Goal: Task Accomplishment & Management: Manage account settings

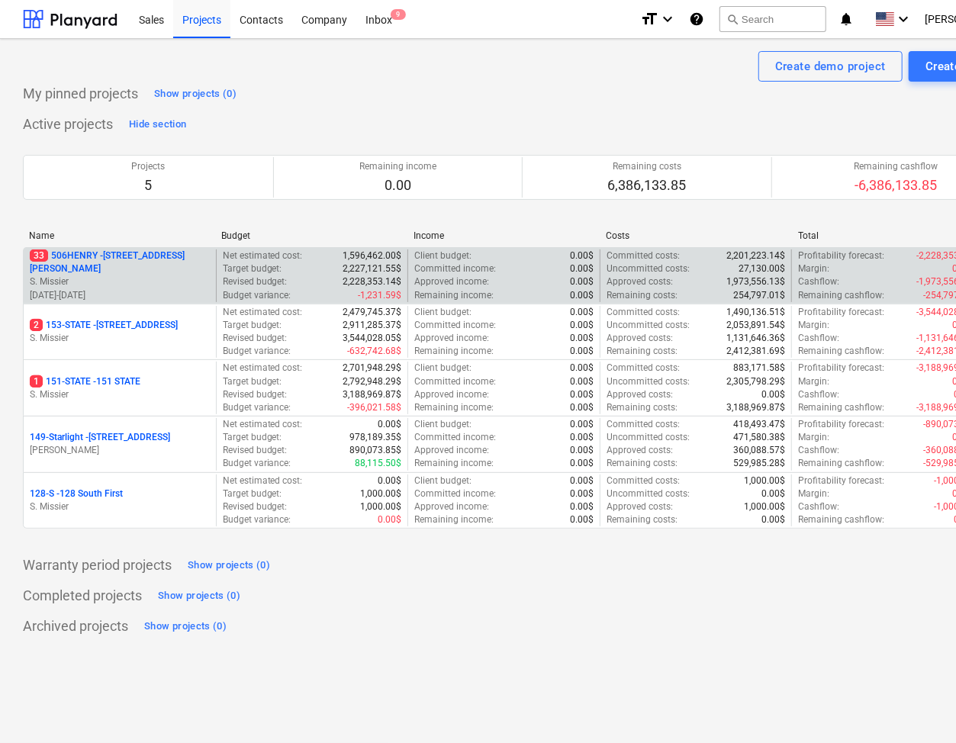
click at [133, 261] on p "33 [STREET_ADDRESS][PERSON_NAME]" at bounding box center [120, 263] width 180 height 26
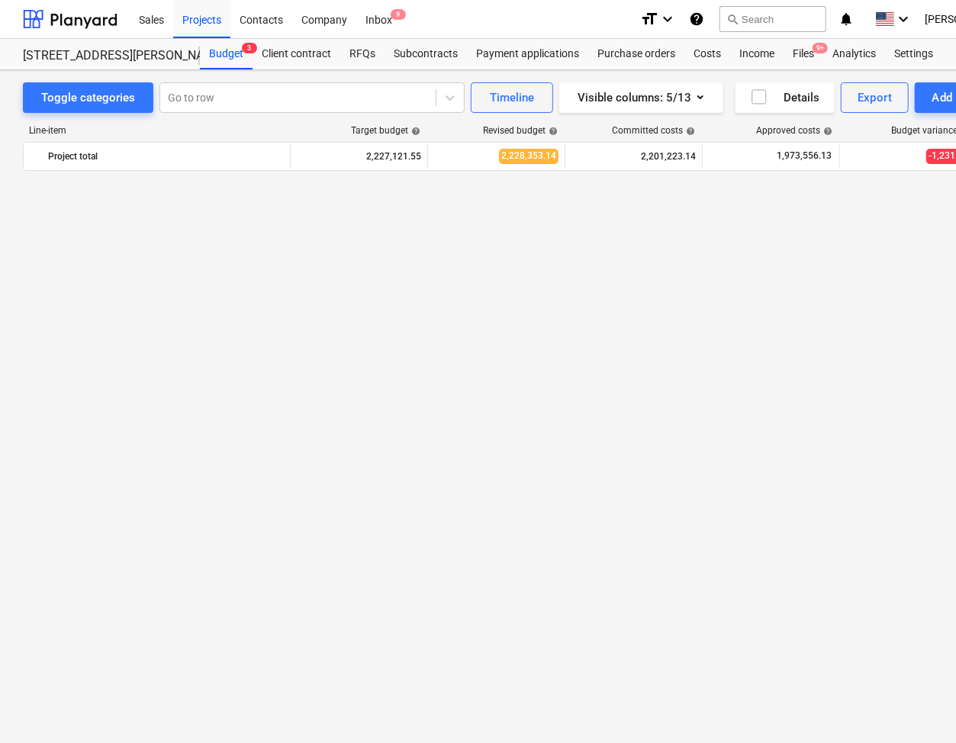
scroll to position [1315, 0]
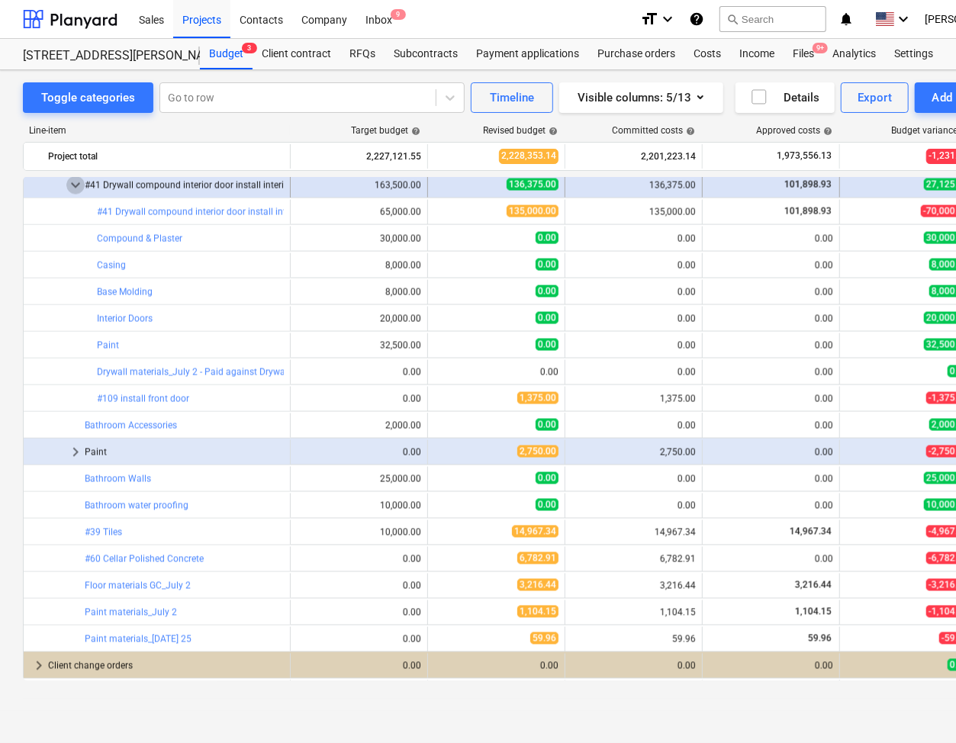
click at [81, 183] on span "keyboard_arrow_down" at bounding box center [75, 185] width 18 height 18
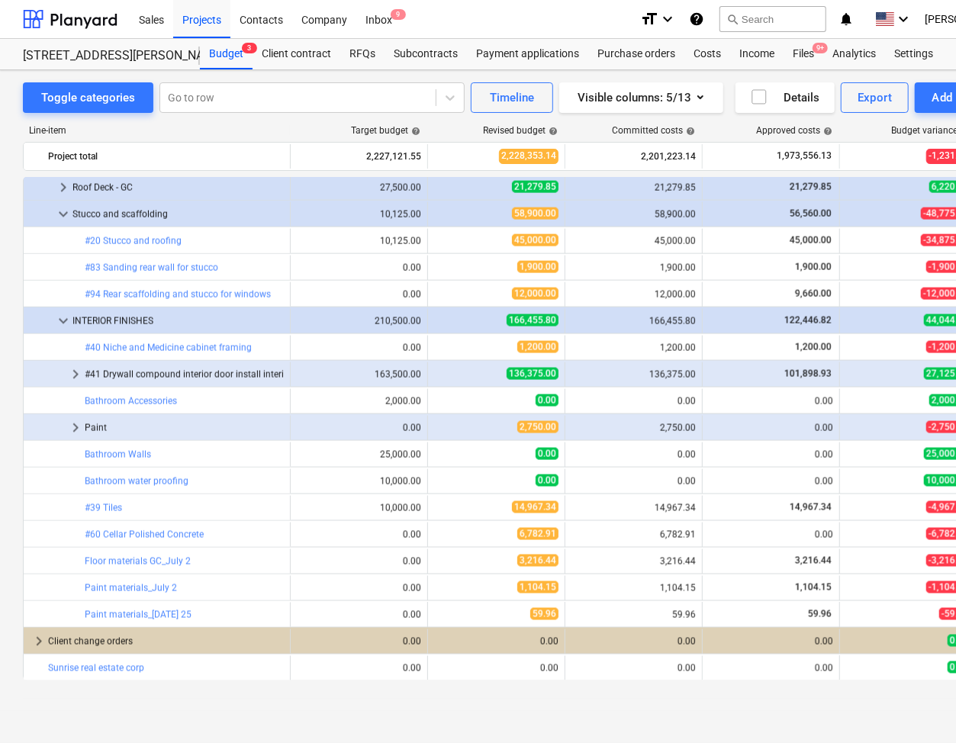
scroll to position [1126, 0]
click at [60, 216] on span "keyboard_arrow_down" at bounding box center [63, 214] width 18 height 18
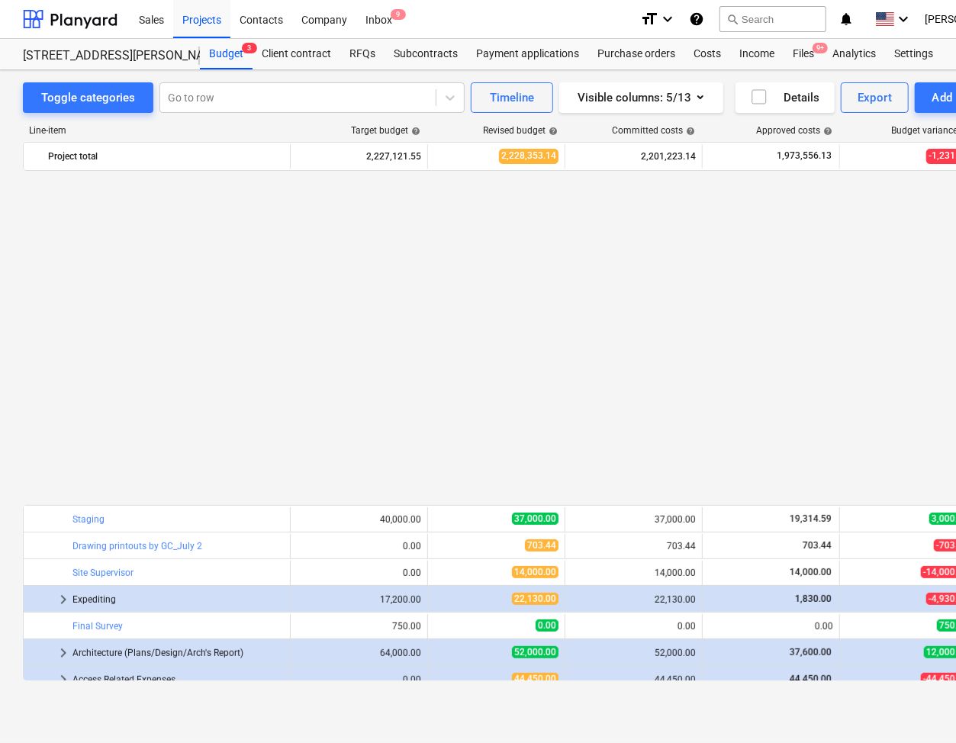
scroll to position [699, 1]
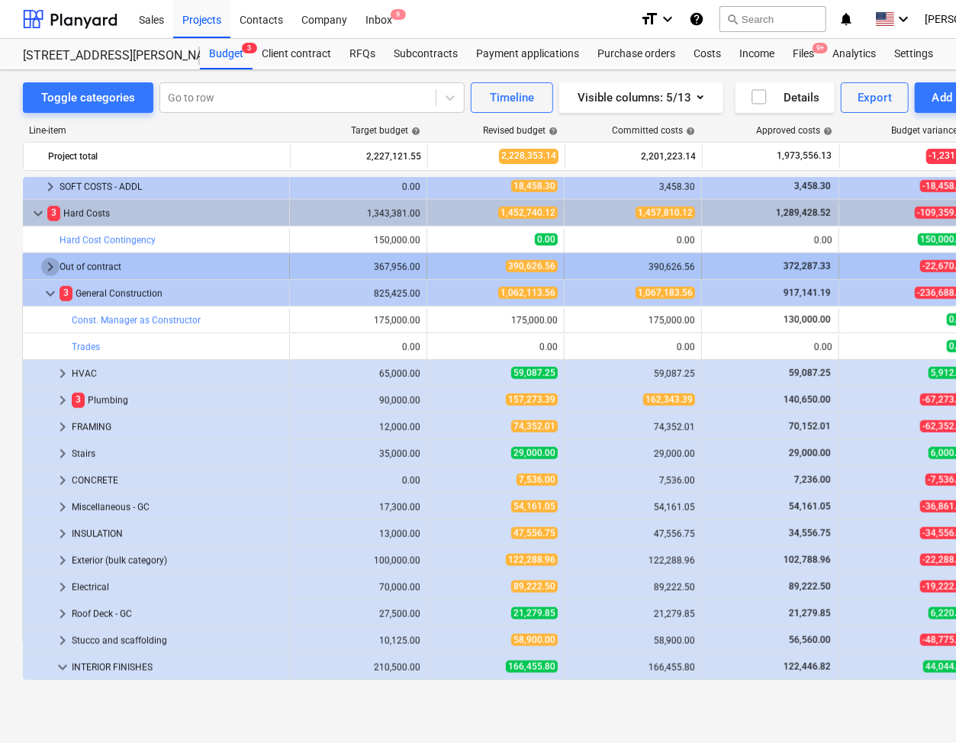
click at [47, 270] on span "keyboard_arrow_right" at bounding box center [50, 267] width 18 height 18
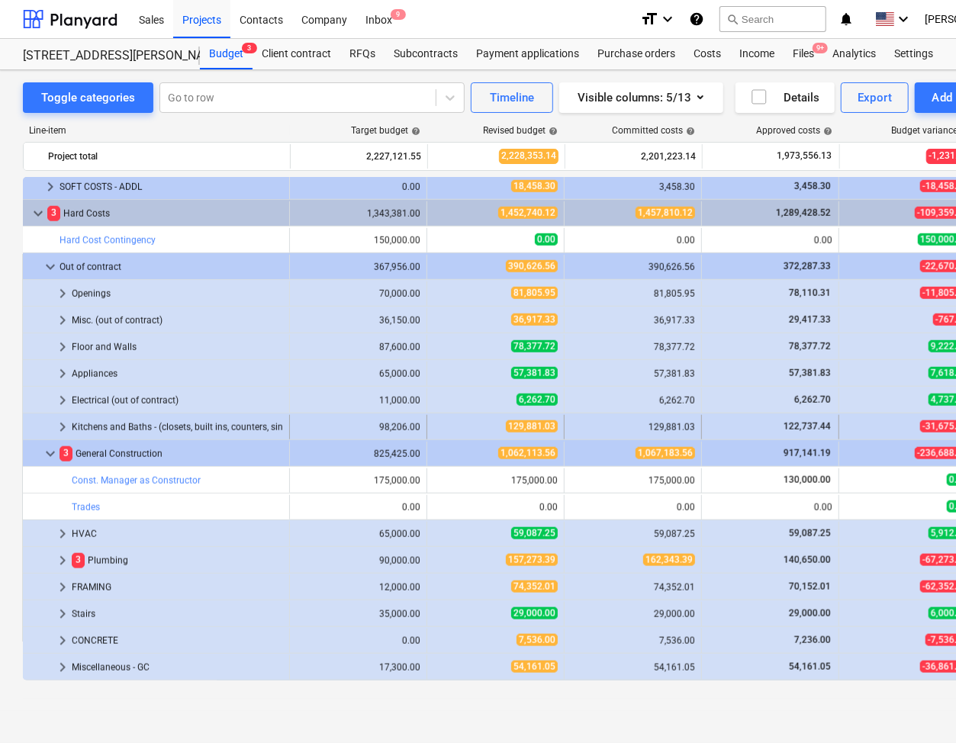
click at [63, 424] on span "keyboard_arrow_right" at bounding box center [62, 427] width 18 height 18
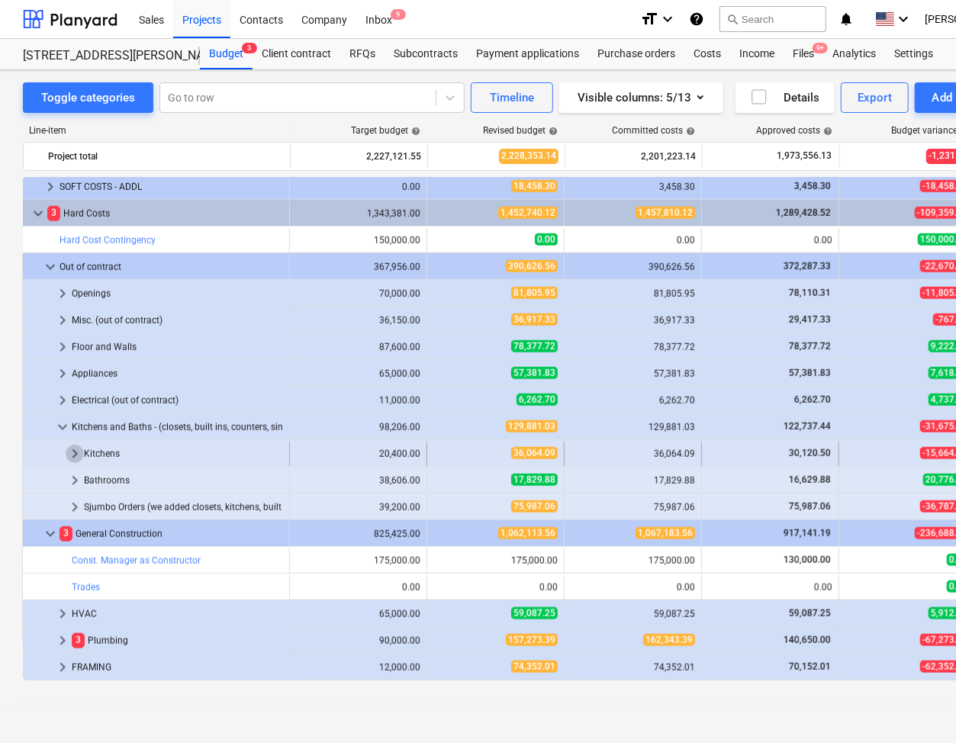
click at [73, 456] on span "keyboard_arrow_right" at bounding box center [75, 454] width 18 height 18
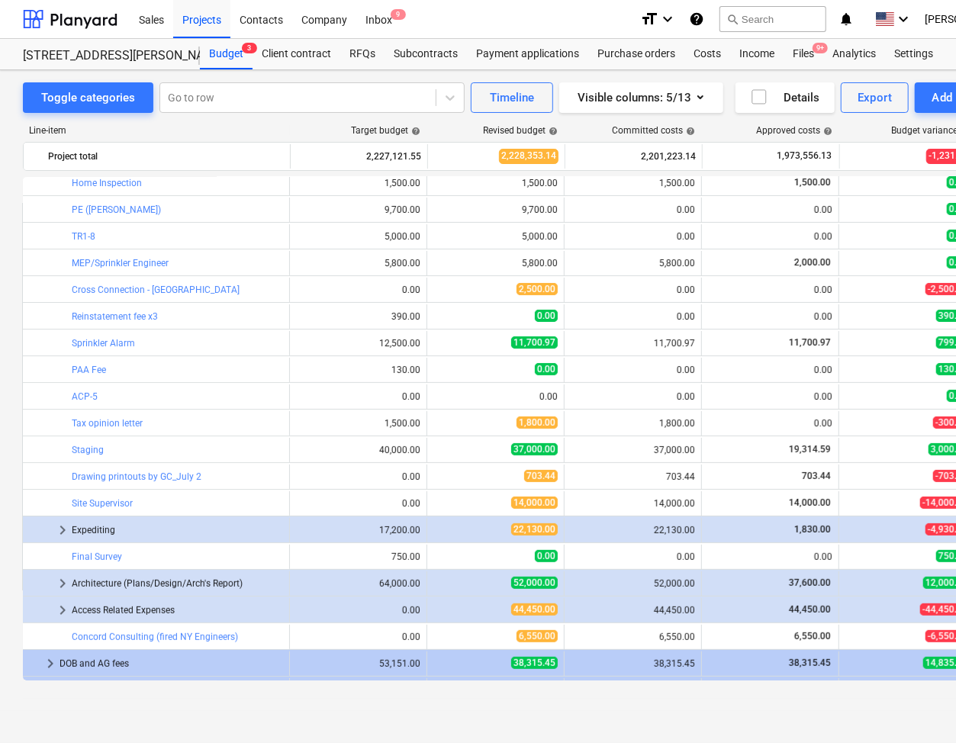
scroll to position [168, 1]
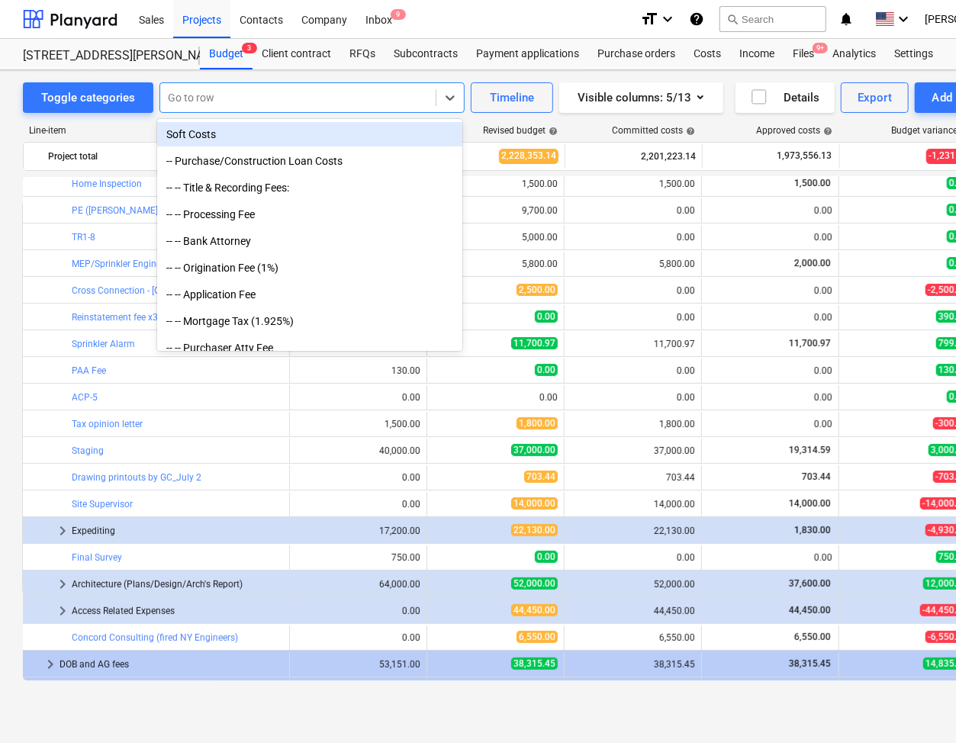
click at [208, 87] on div "Go to row" at bounding box center [298, 97] width 276 height 21
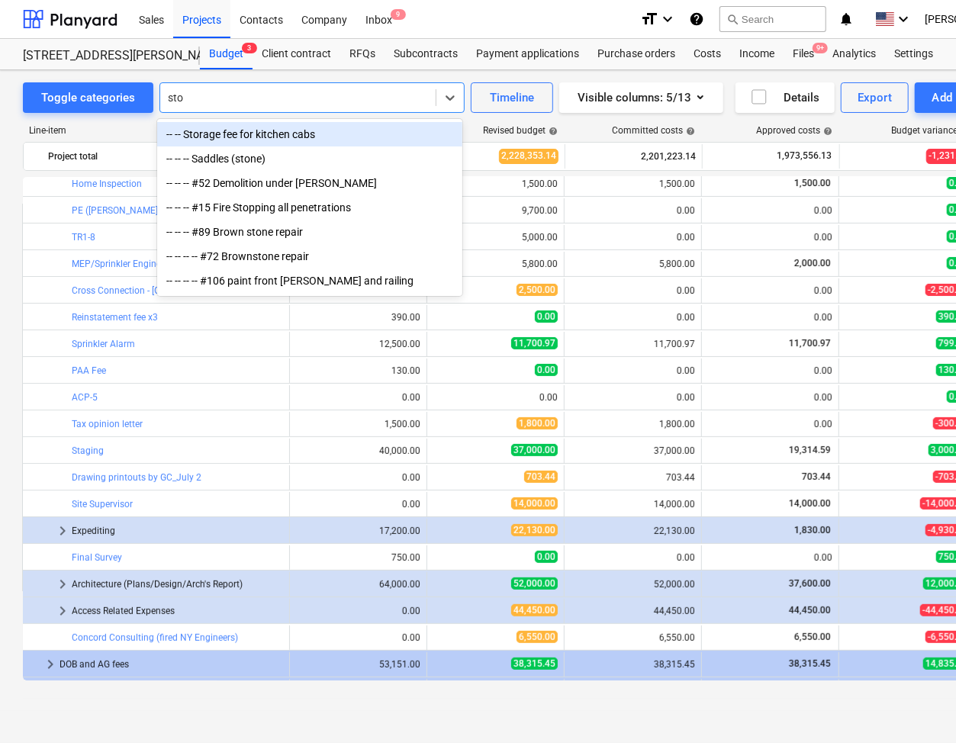
type input "stor"
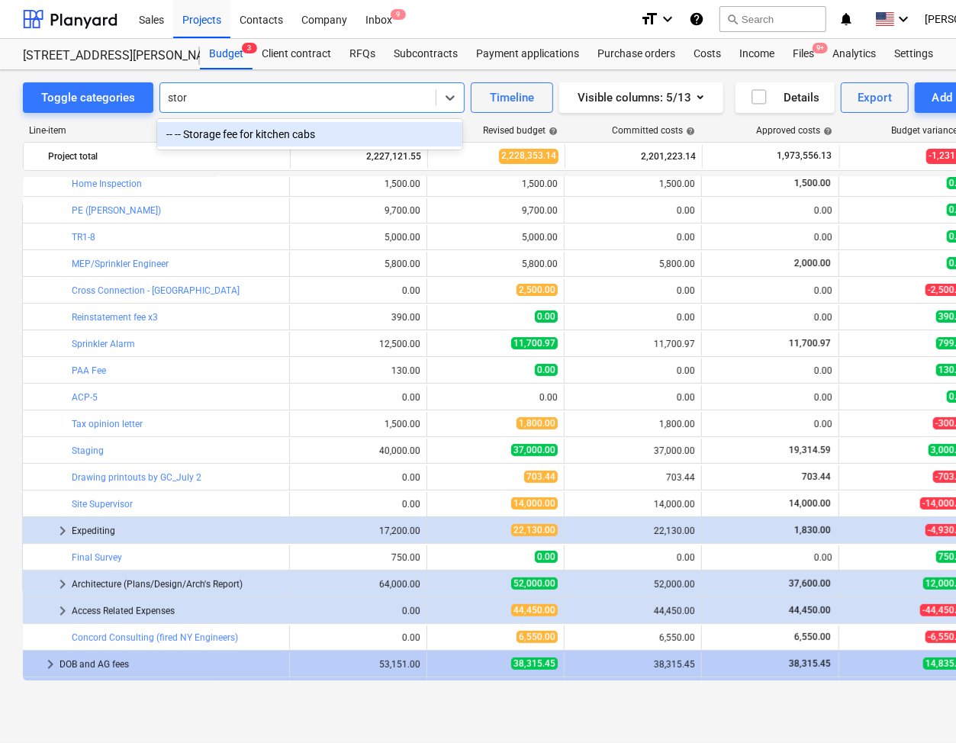
click at [249, 132] on div "-- -- Storage fee for kitchen cabs" at bounding box center [309, 134] width 305 height 24
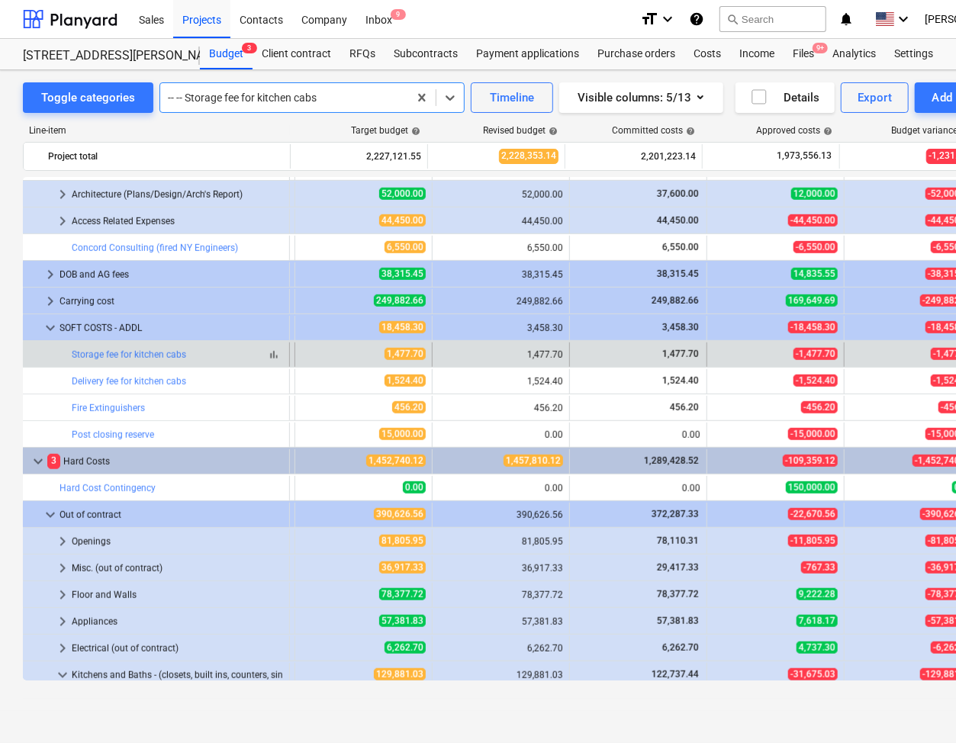
scroll to position [0, 88]
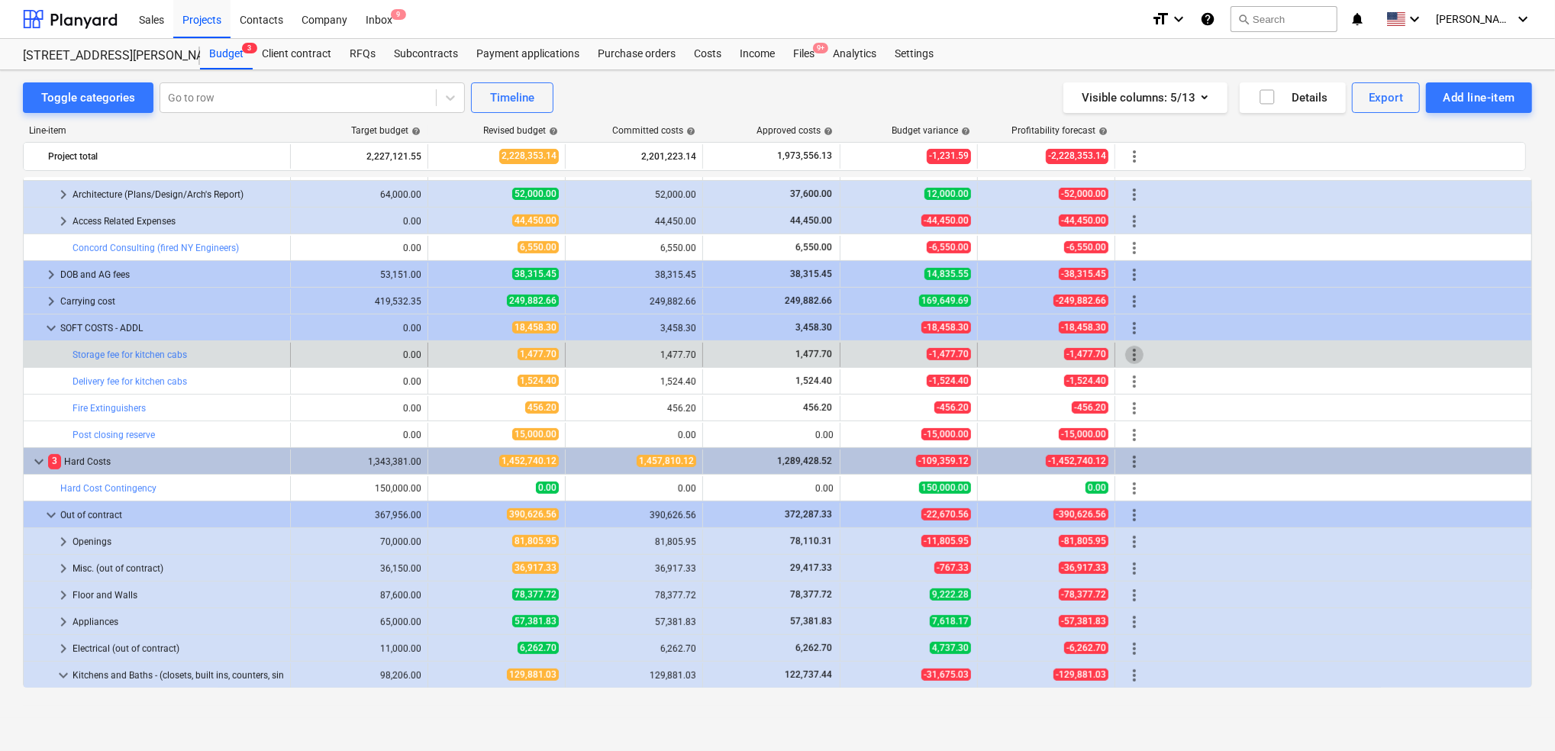
click at [956, 353] on span "more_vert" at bounding box center [1134, 355] width 18 height 18
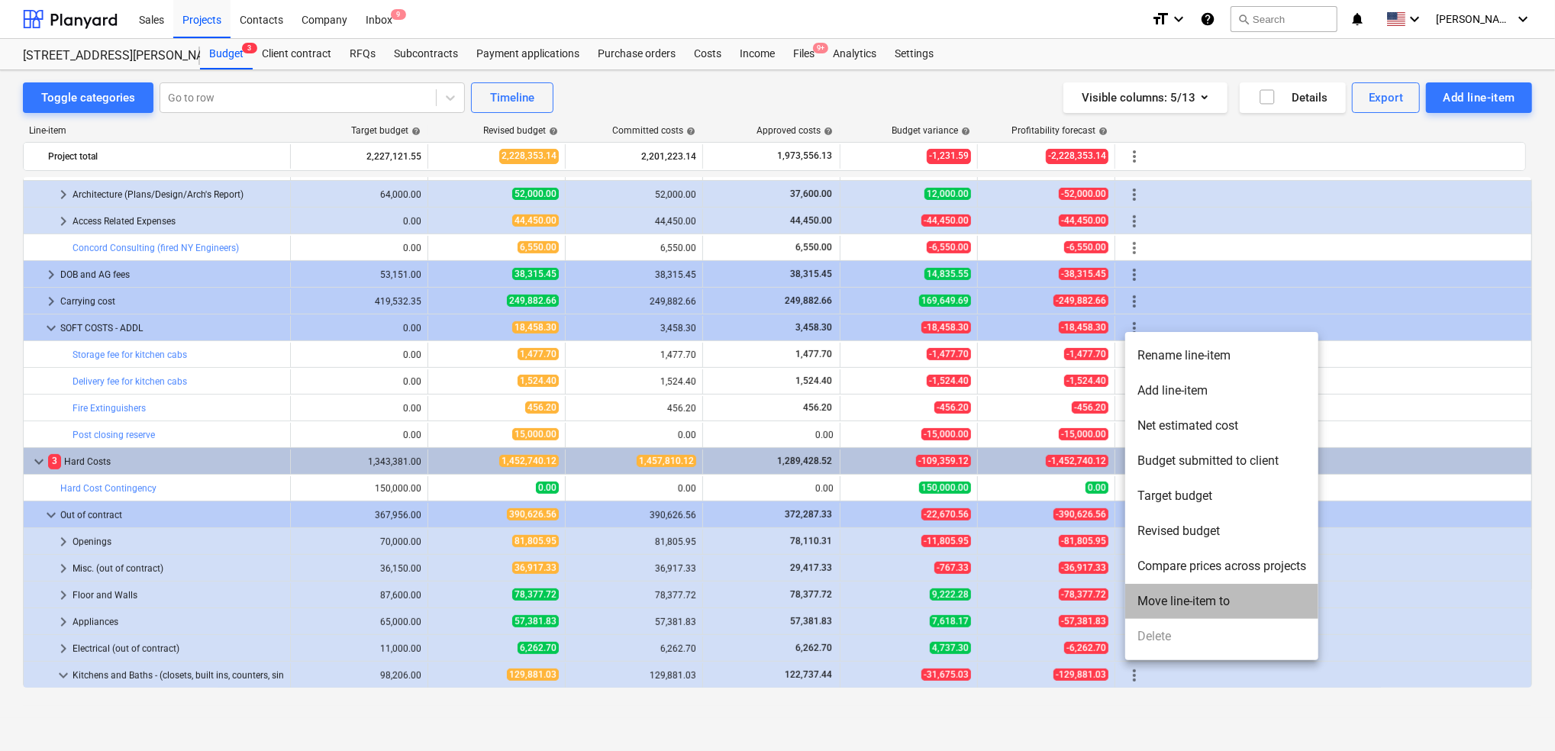
click at [956, 600] on li "Move line-item to" at bounding box center [1221, 601] width 193 height 35
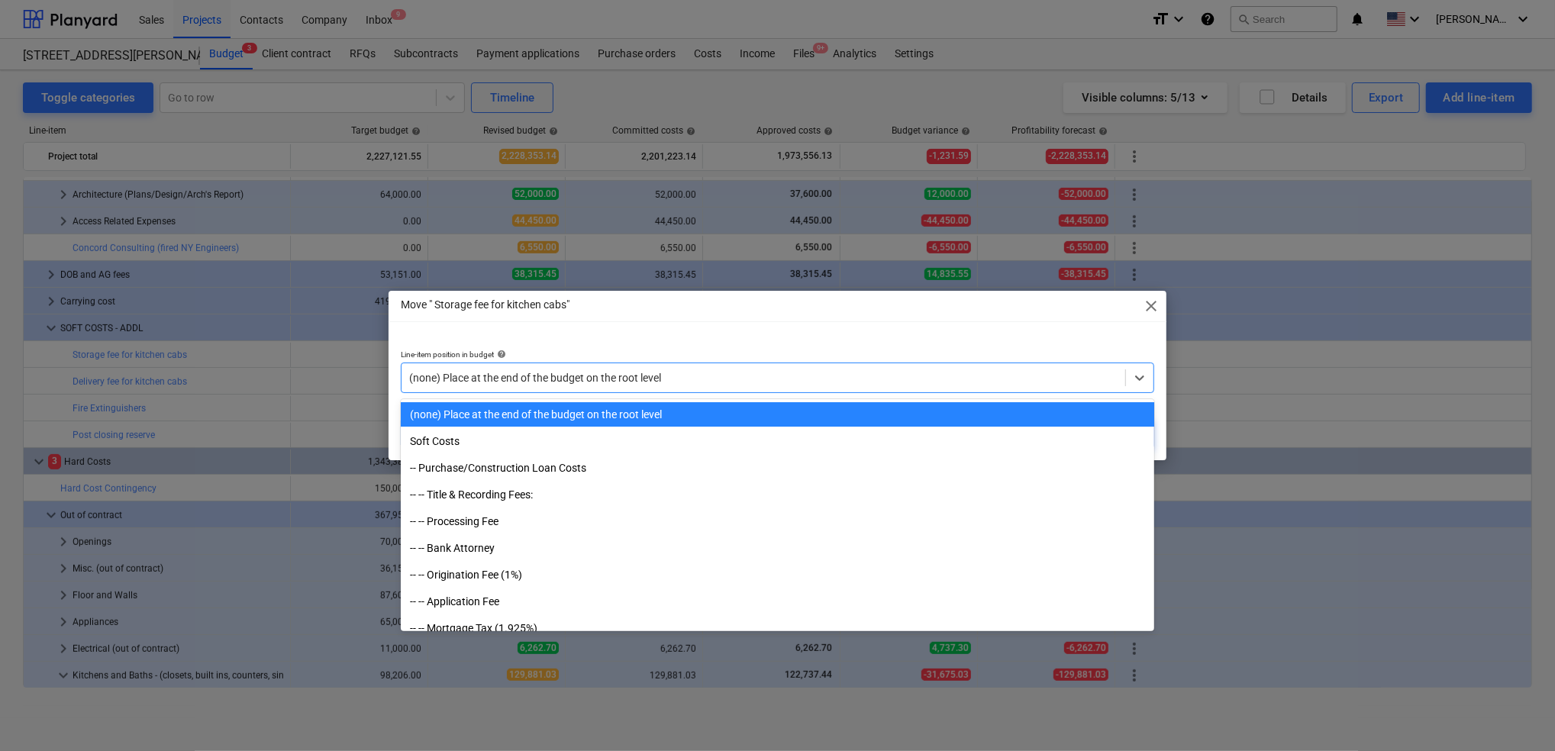
click at [663, 387] on div "(none) Place at the end of the budget on the root level" at bounding box center [763, 377] width 724 height 21
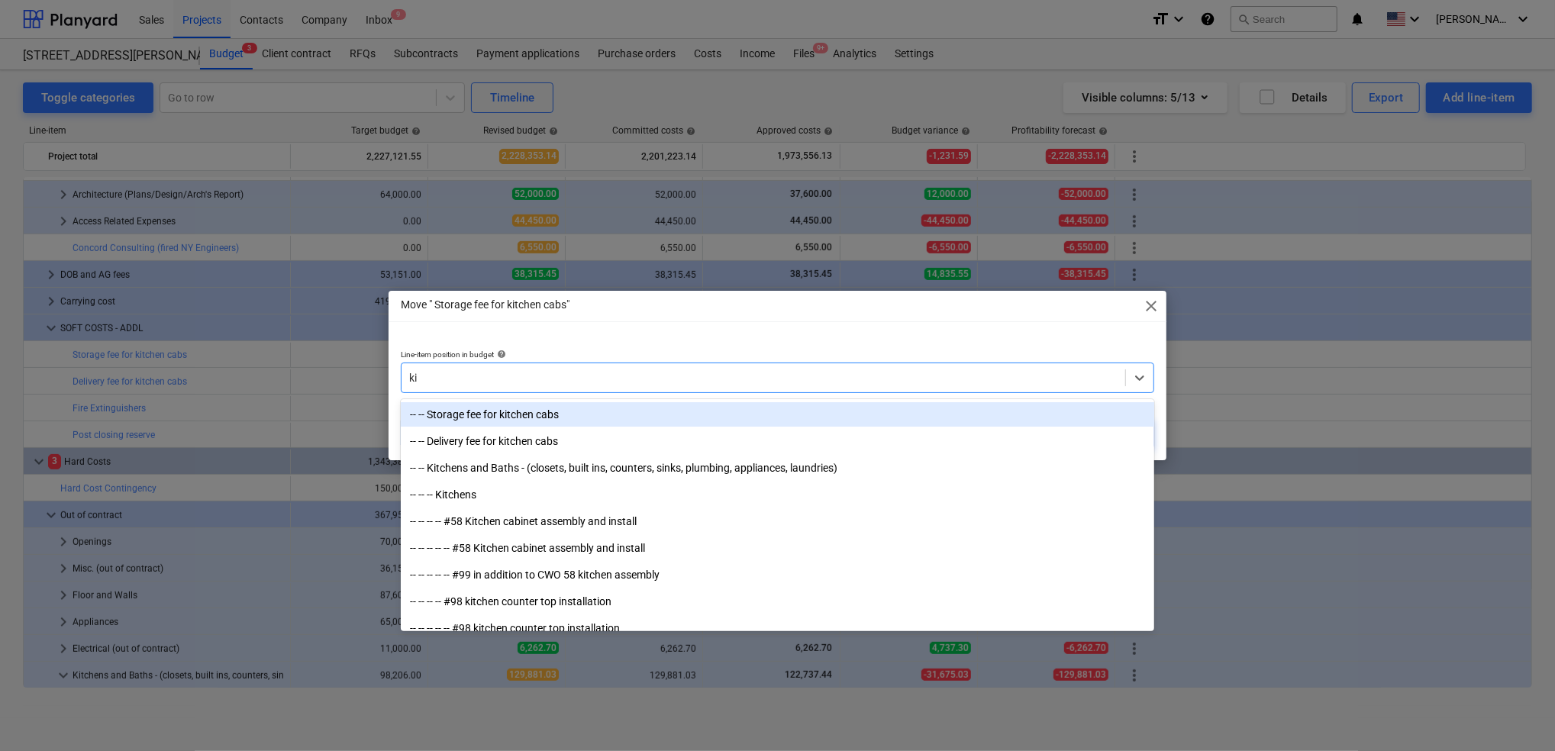
type input "kit"
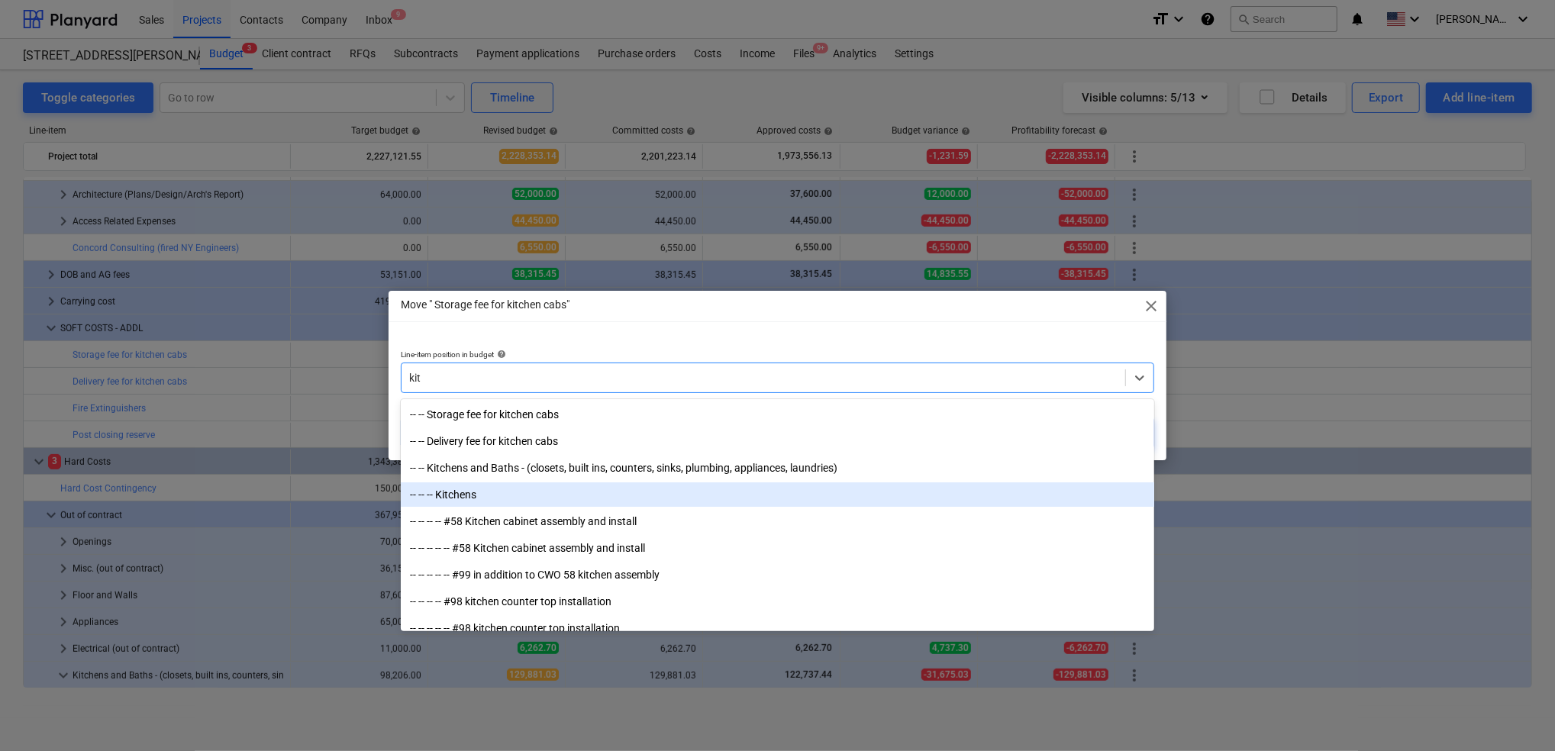
click at [468, 495] on div "-- -- -- Kitchens" at bounding box center [777, 494] width 753 height 24
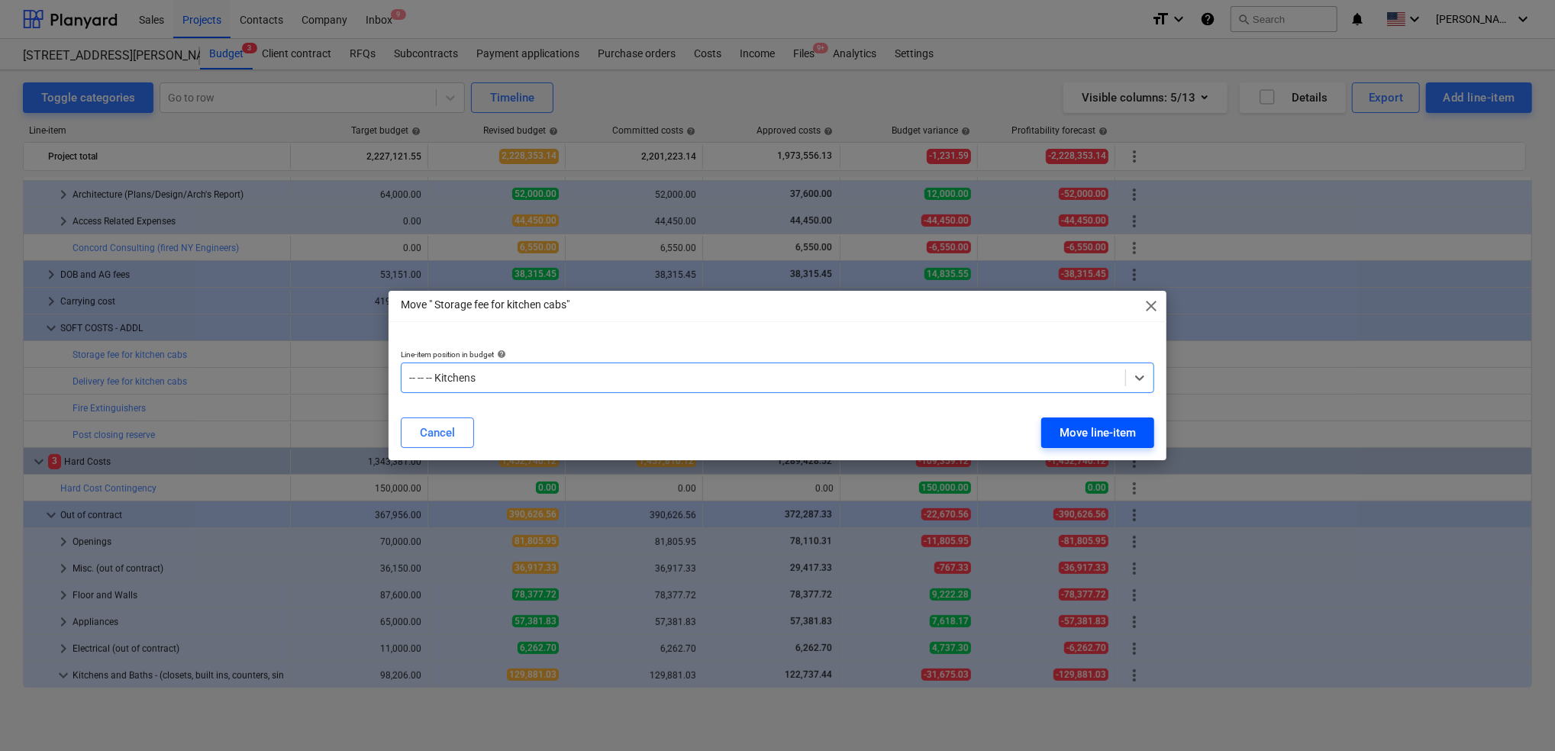
click at [956, 427] on div "Move line-item" at bounding box center [1097, 433] width 76 height 20
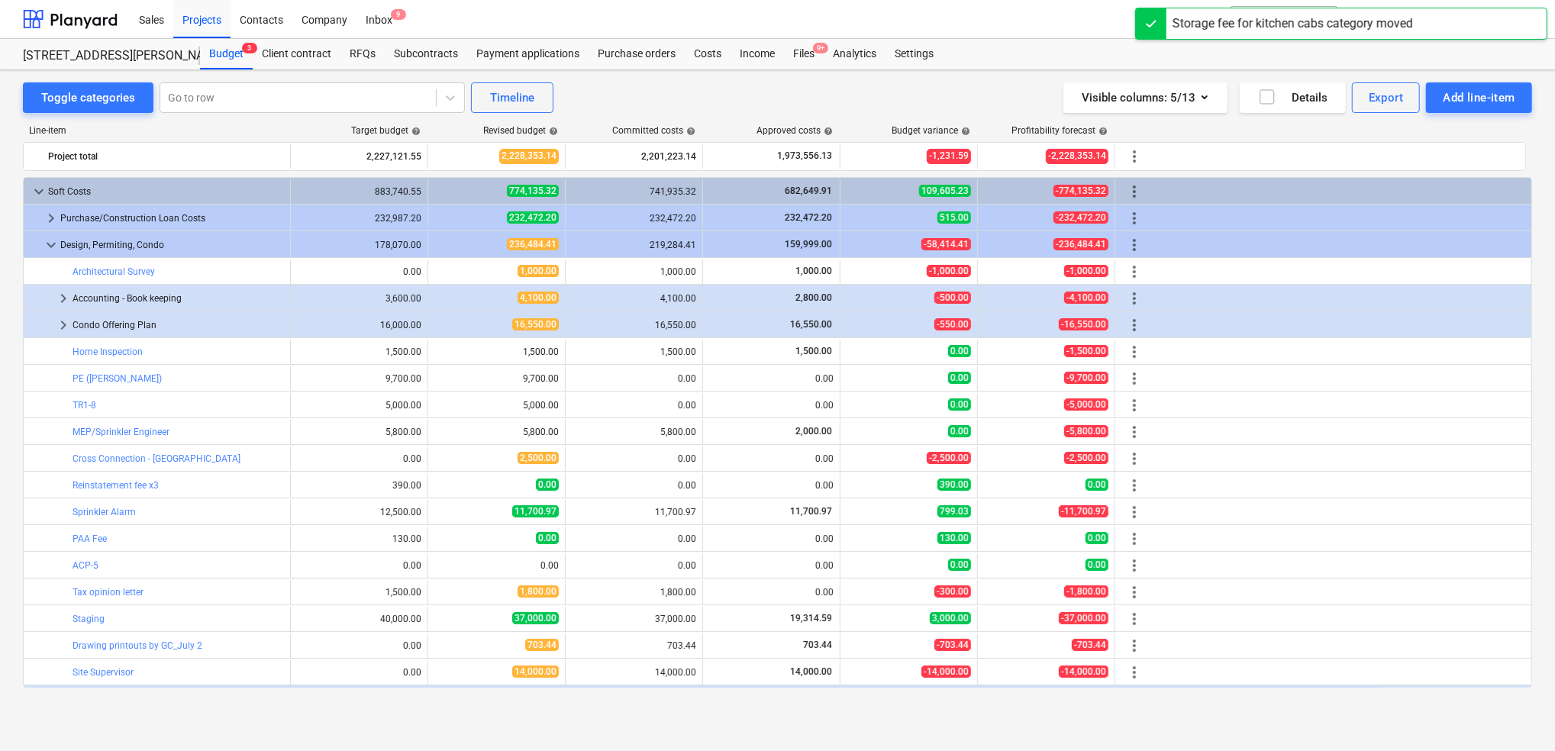
scroll to position [558, 0]
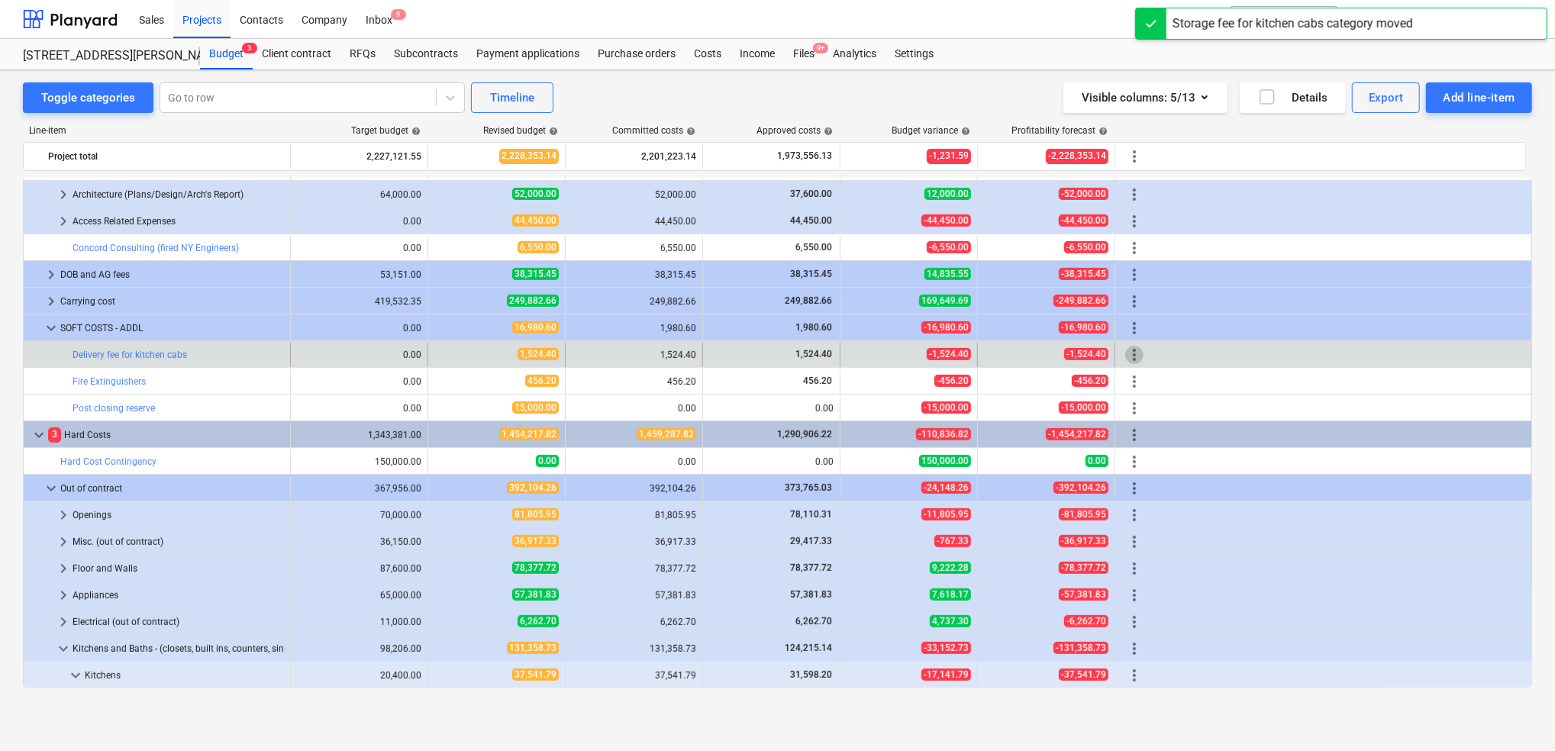
click at [956, 356] on span "more_vert" at bounding box center [1134, 355] width 18 height 18
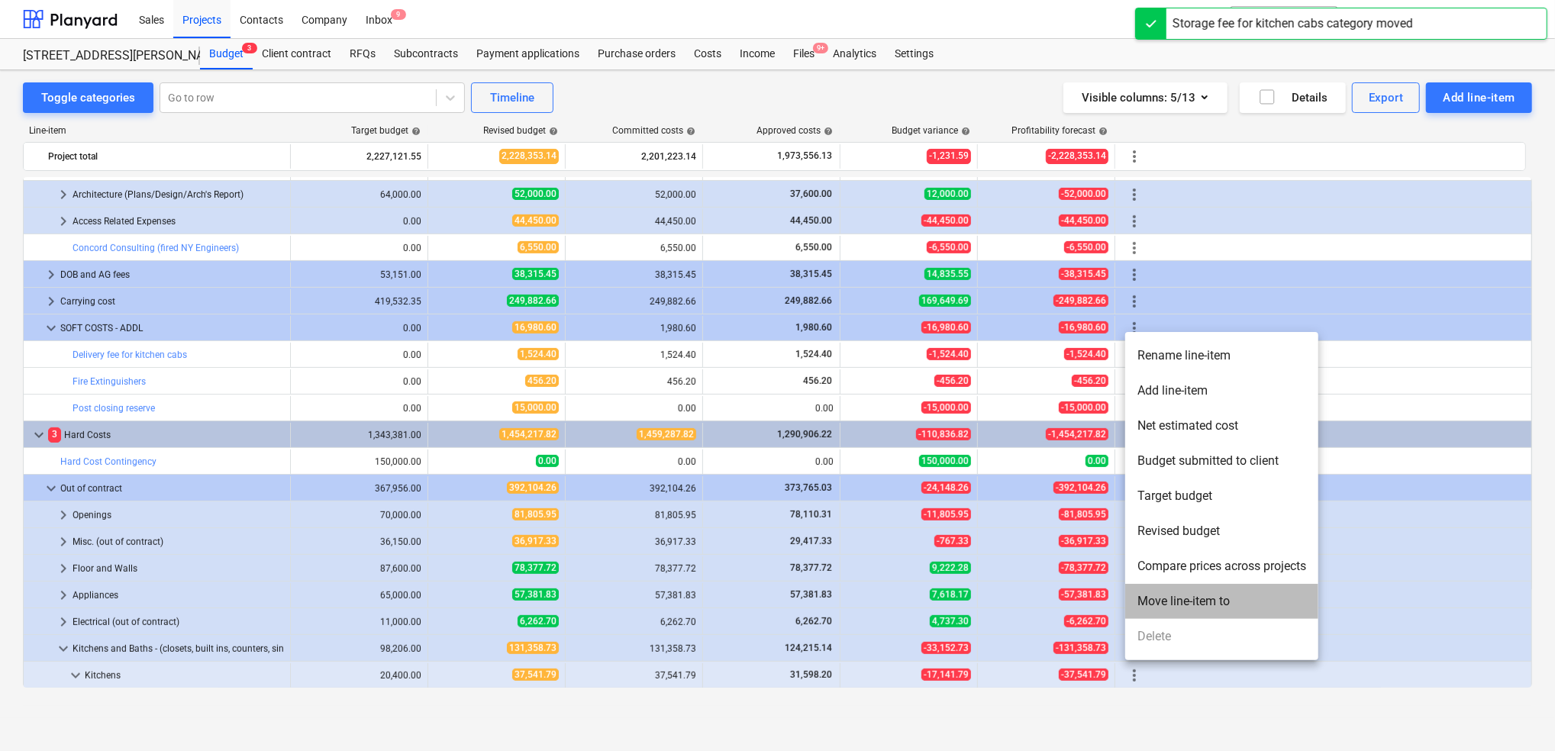
click at [956, 603] on li "Move line-item to" at bounding box center [1221, 601] width 193 height 35
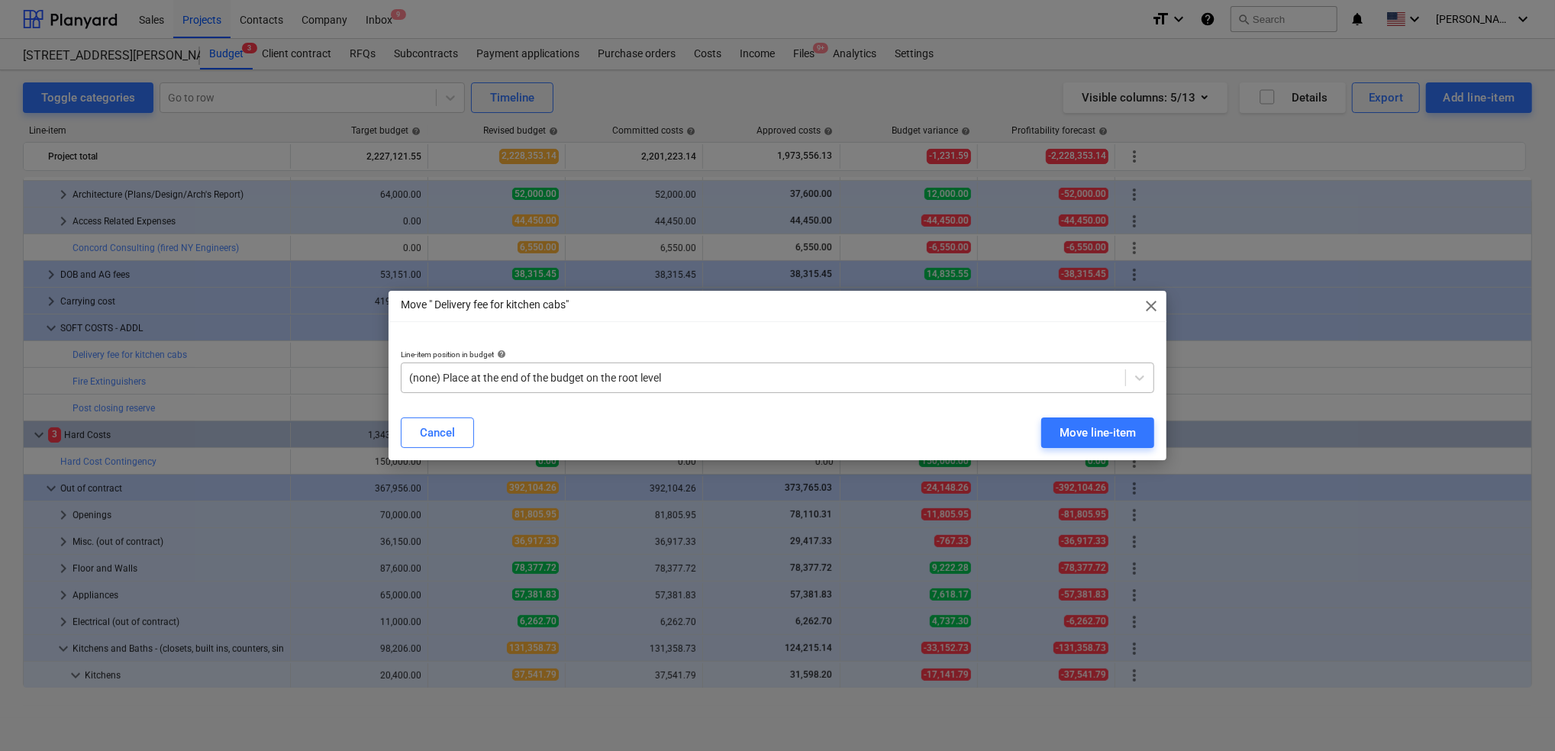
click at [946, 380] on div at bounding box center [763, 377] width 708 height 15
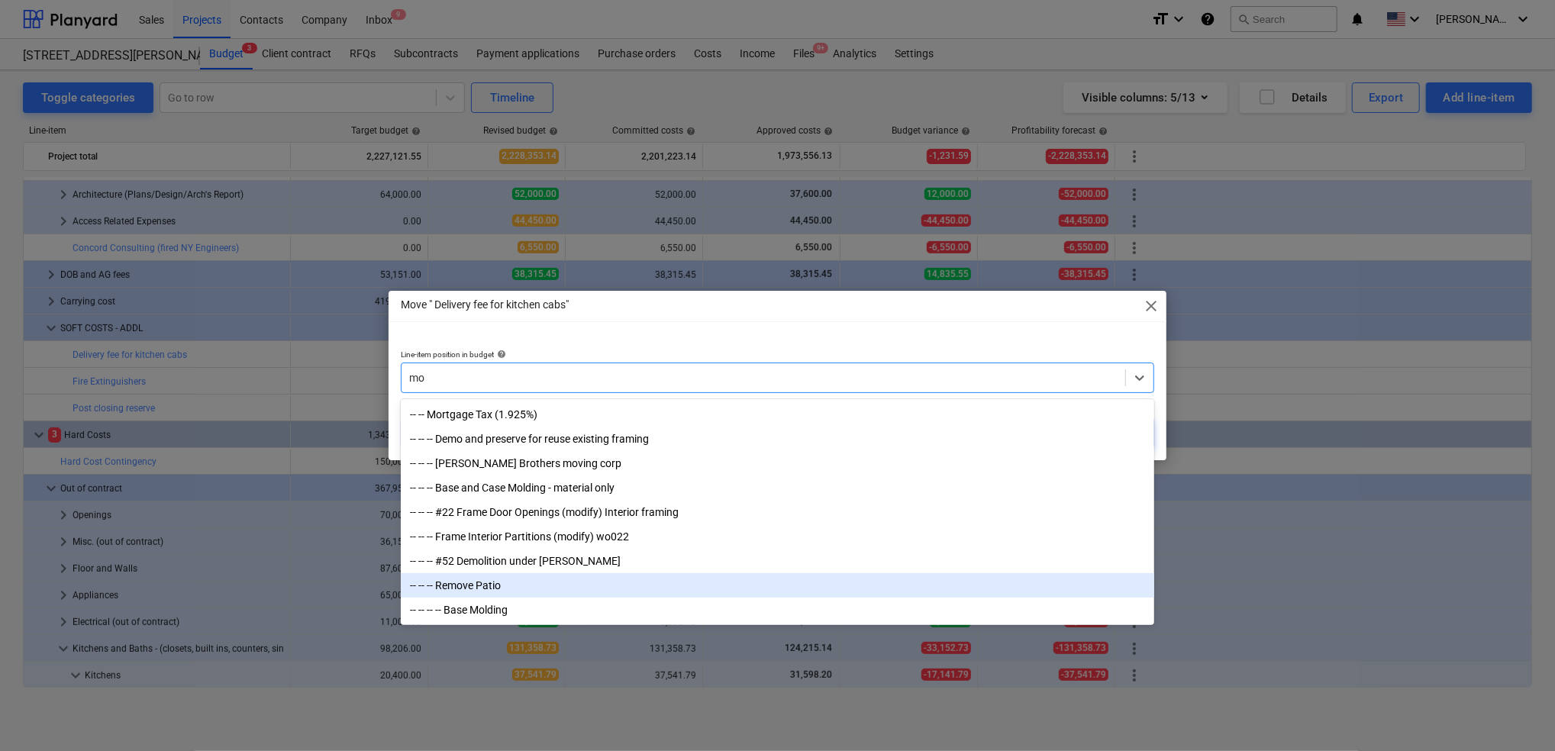
type input "m"
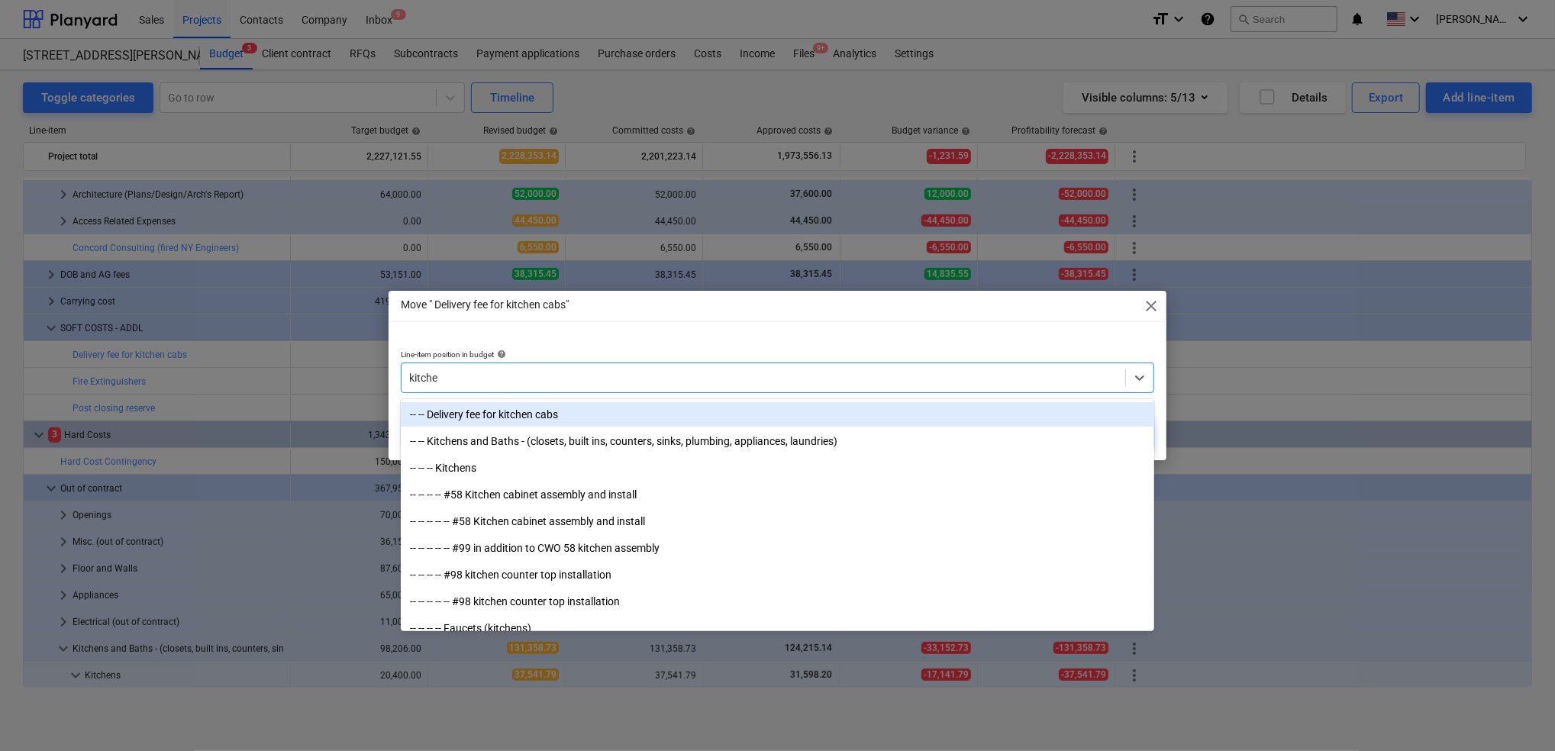
type input "kitchen"
click at [574, 418] on div "-- -- Delivery fee for kitchen cabs" at bounding box center [777, 414] width 753 height 24
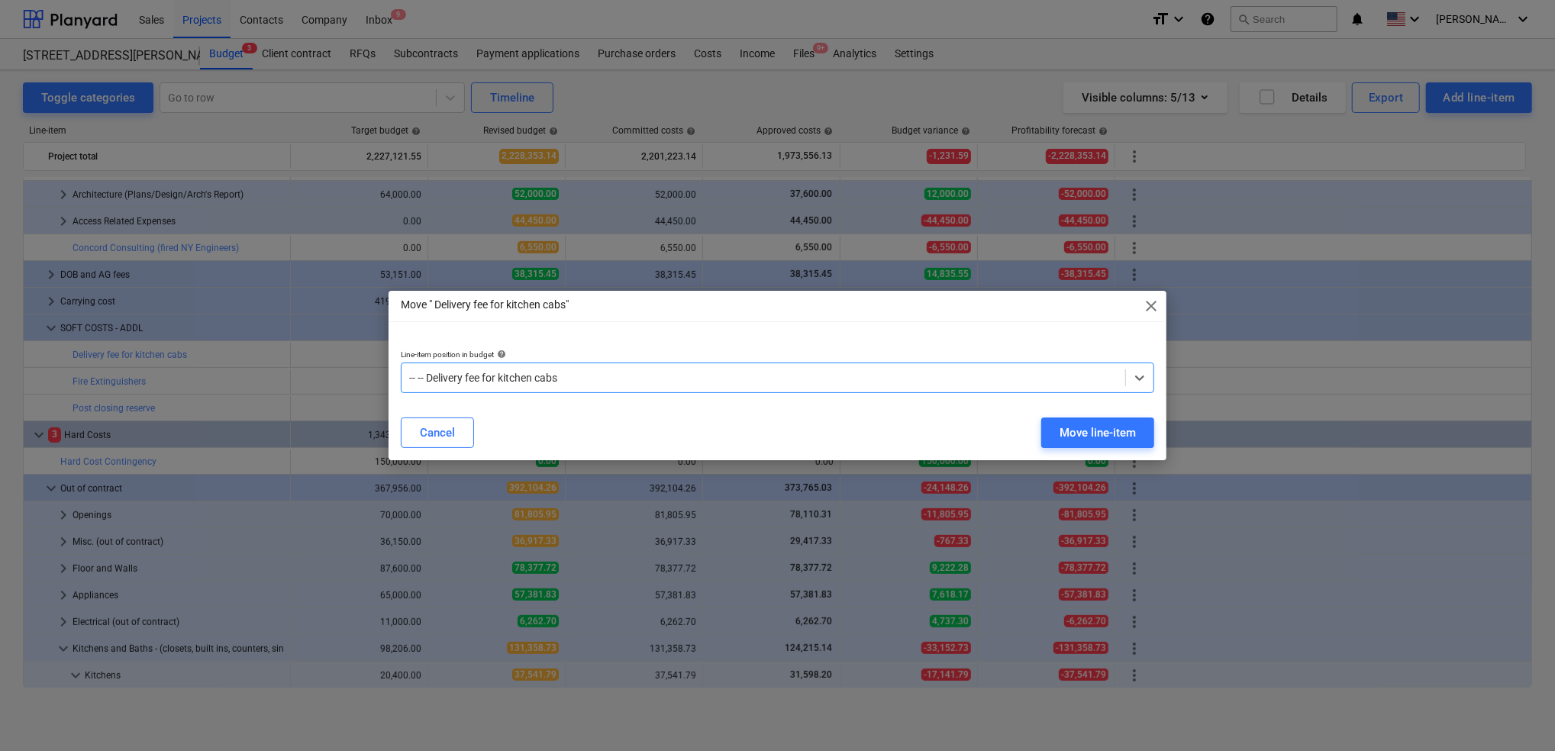
click at [956, 381] on div at bounding box center [763, 377] width 708 height 15
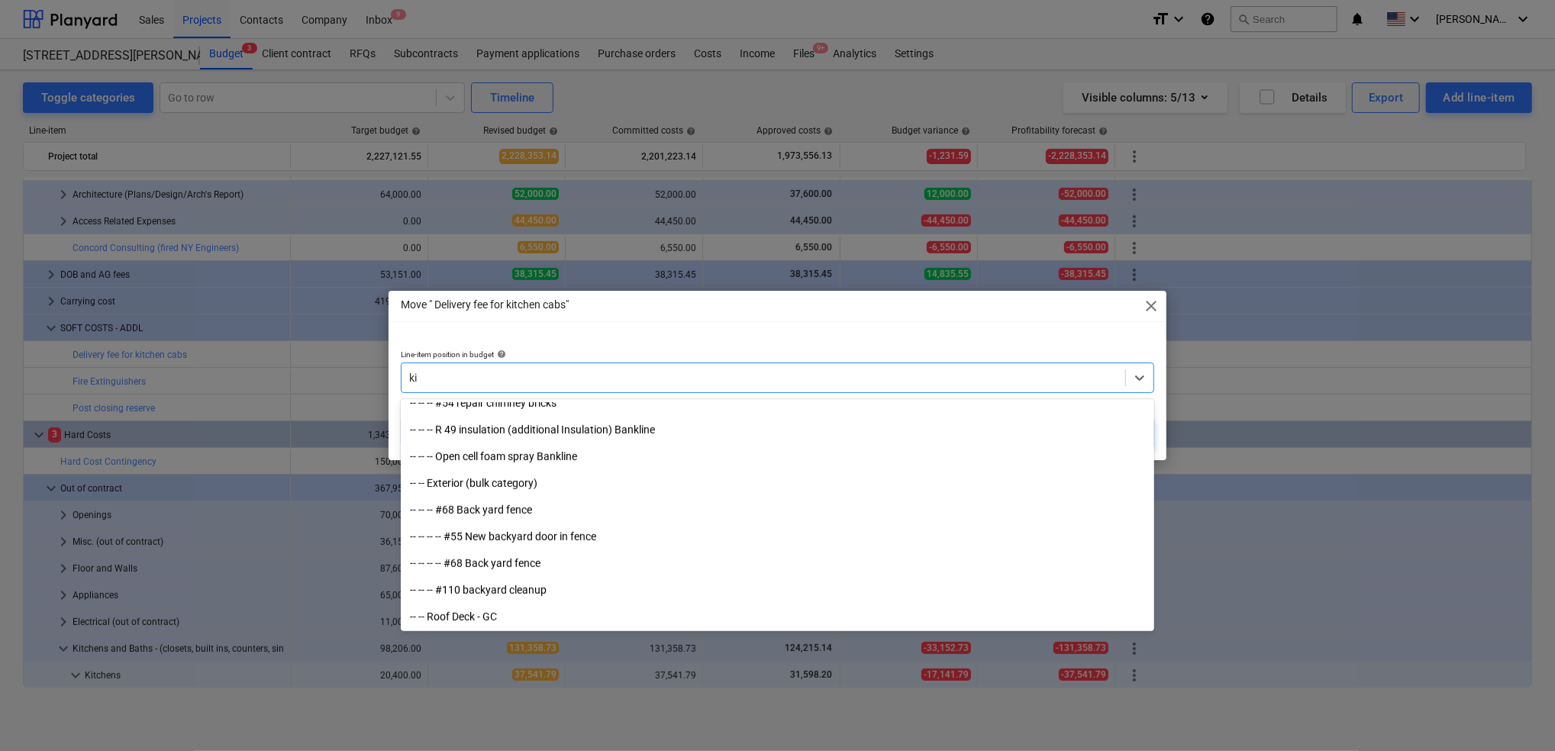
scroll to position [305, 0]
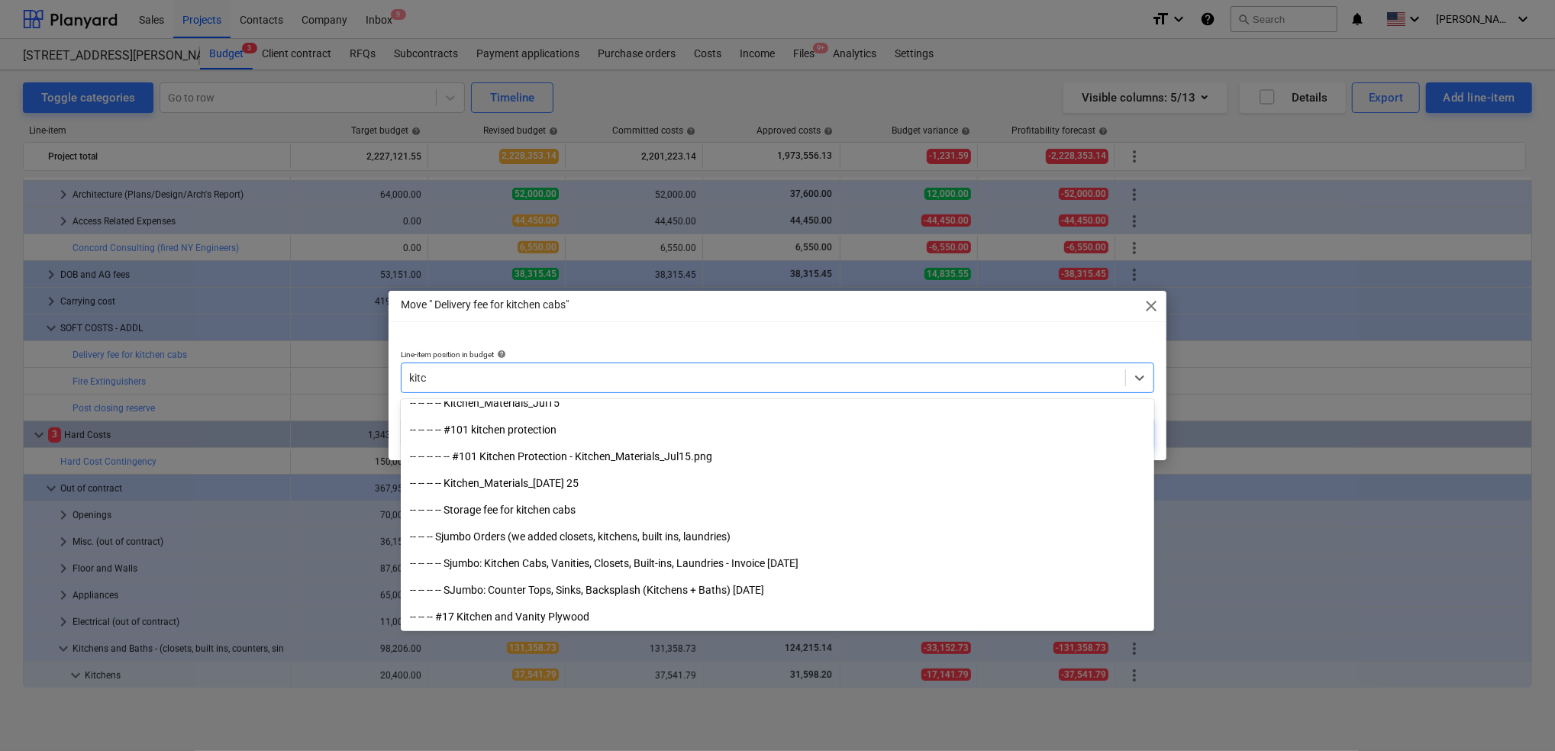
type input "kitch"
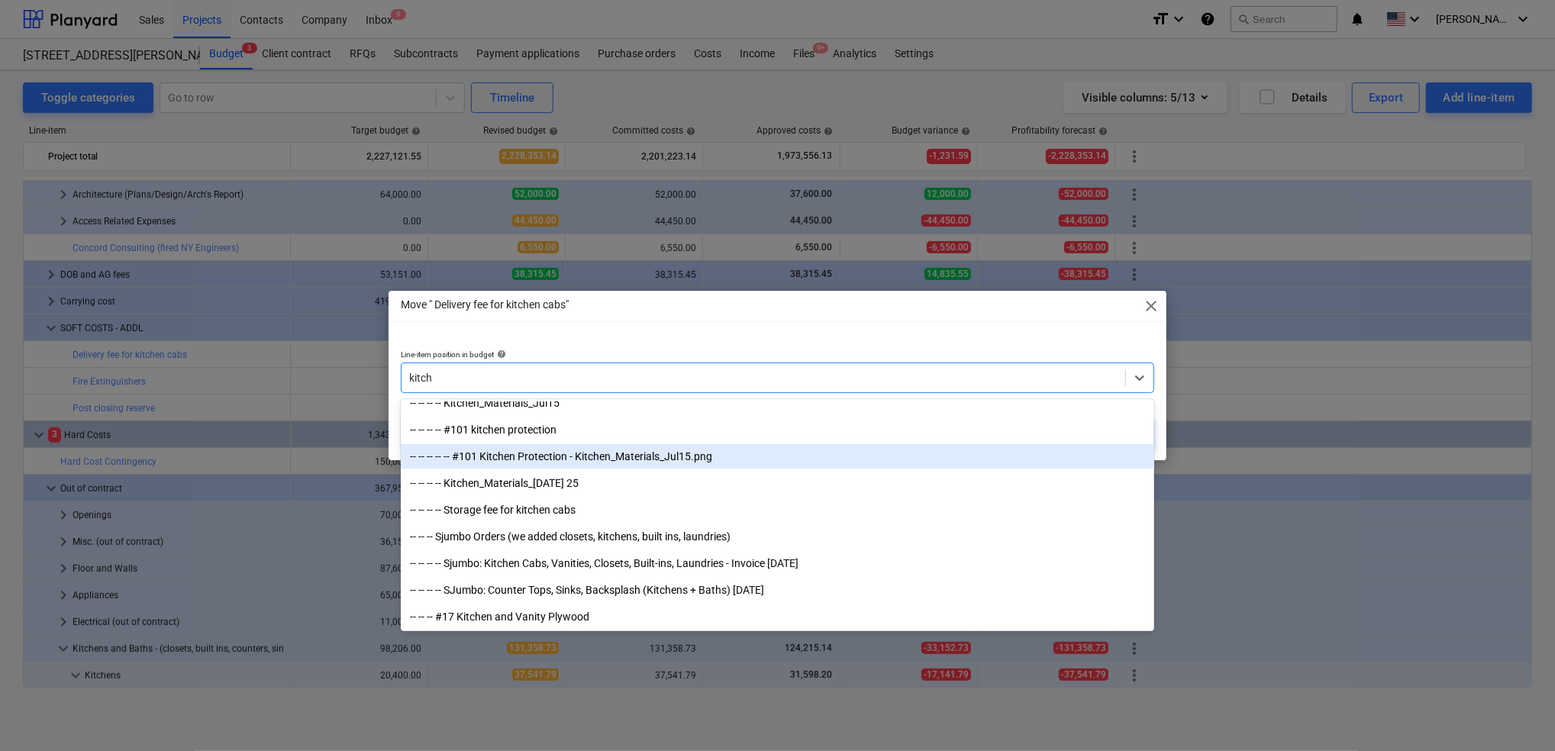
scroll to position [0, 0]
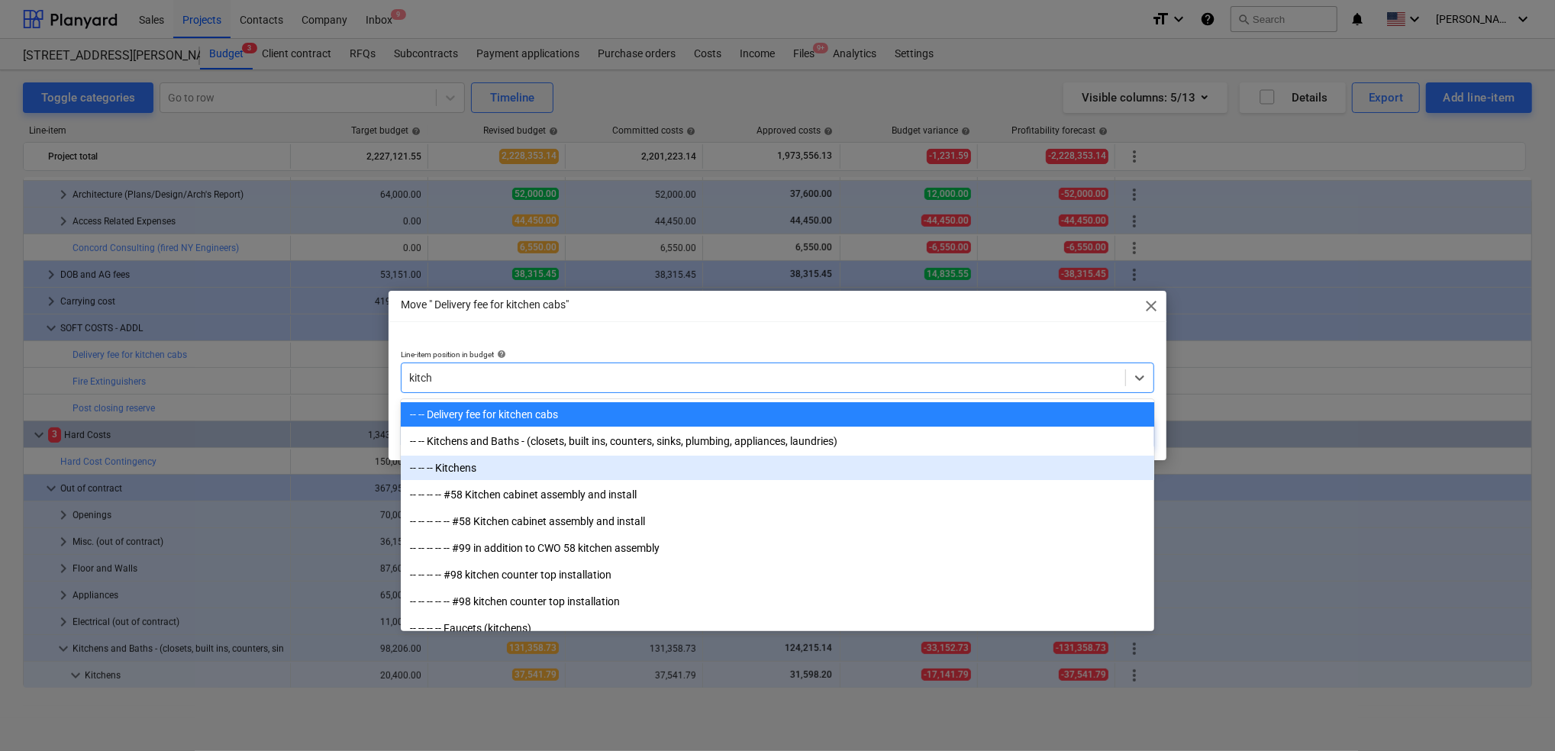
click at [552, 462] on div "-- -- -- Kitchens" at bounding box center [777, 468] width 753 height 24
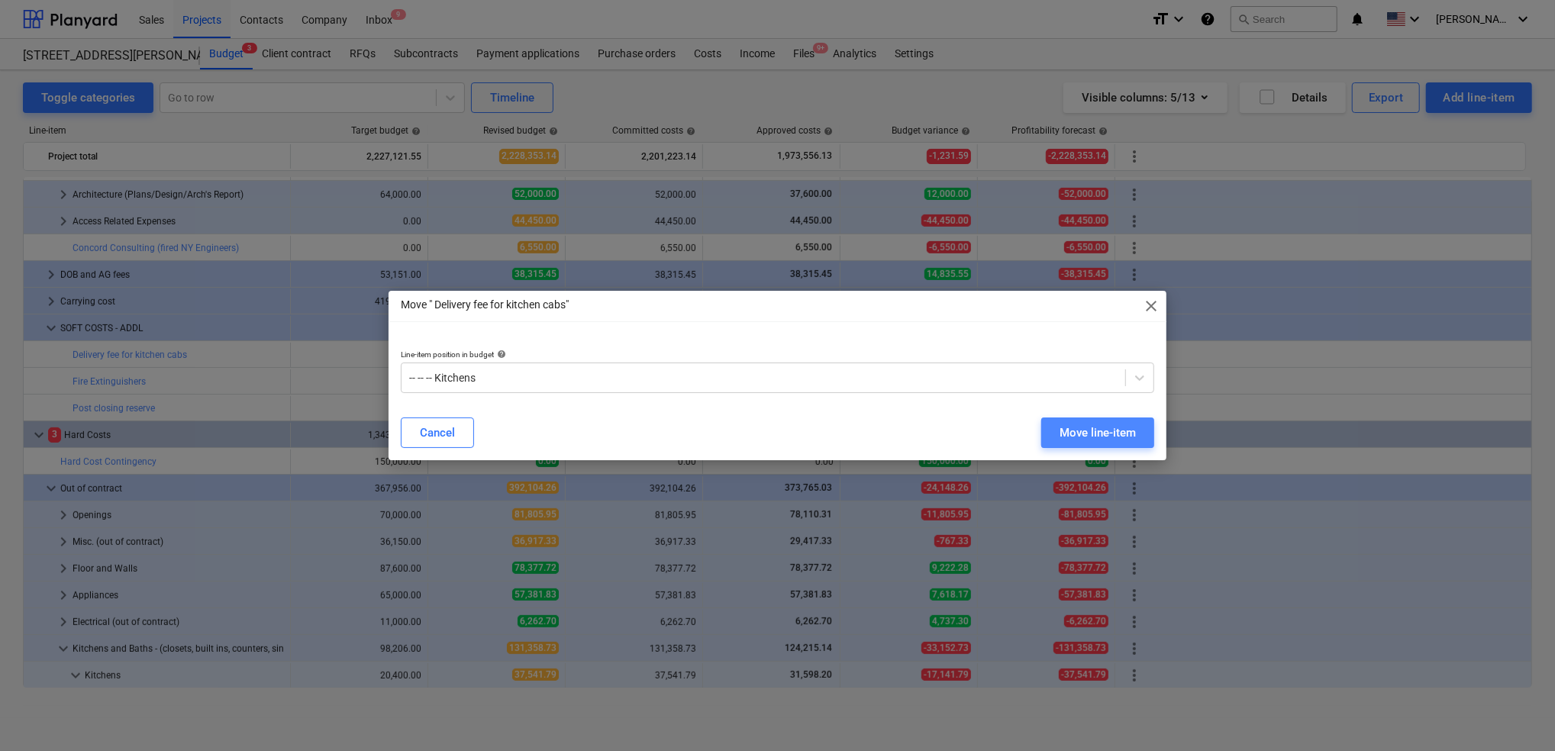
click at [956, 438] on div "Move line-item" at bounding box center [1097, 433] width 76 height 20
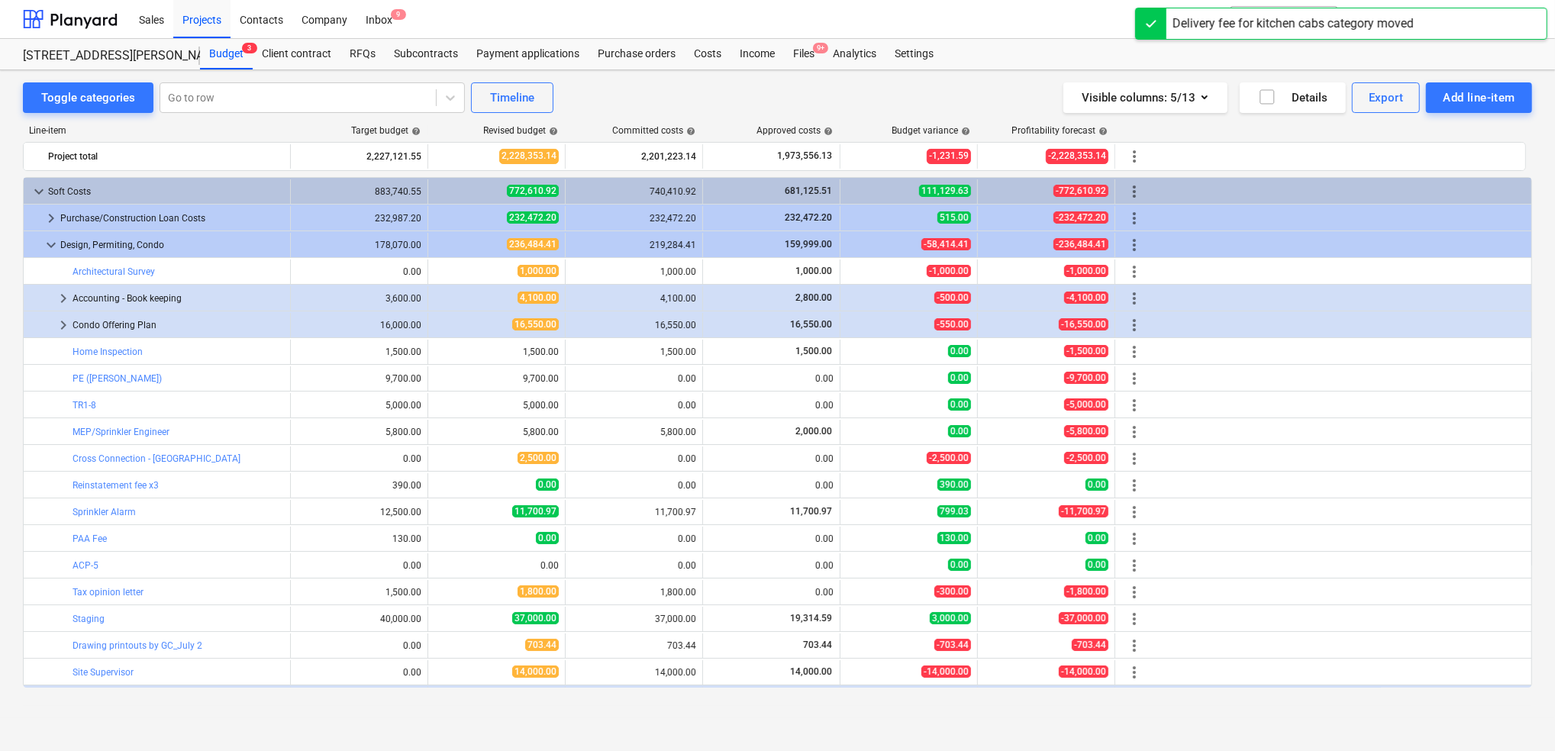
scroll to position [558, 0]
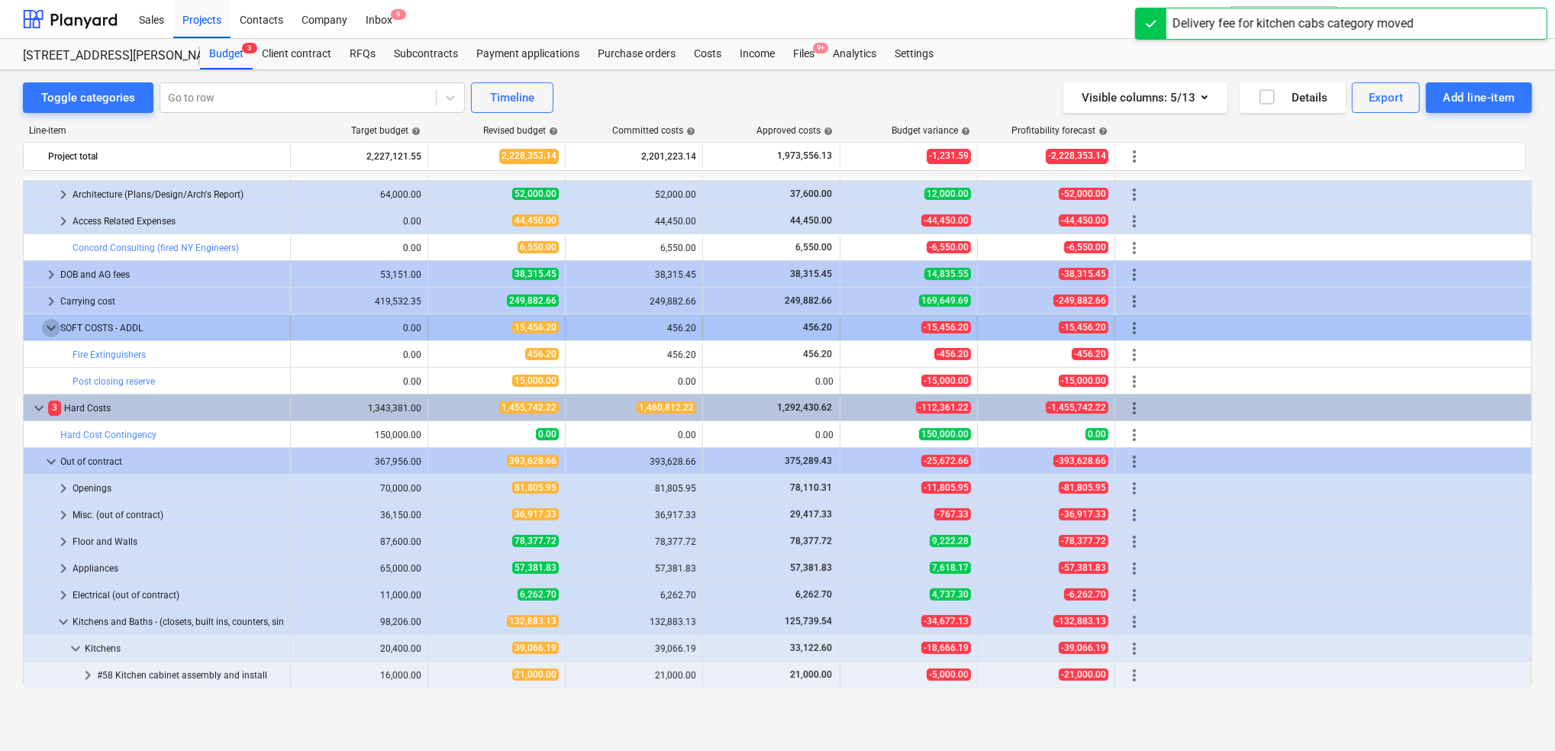
click at [50, 327] on span "keyboard_arrow_down" at bounding box center [51, 328] width 18 height 18
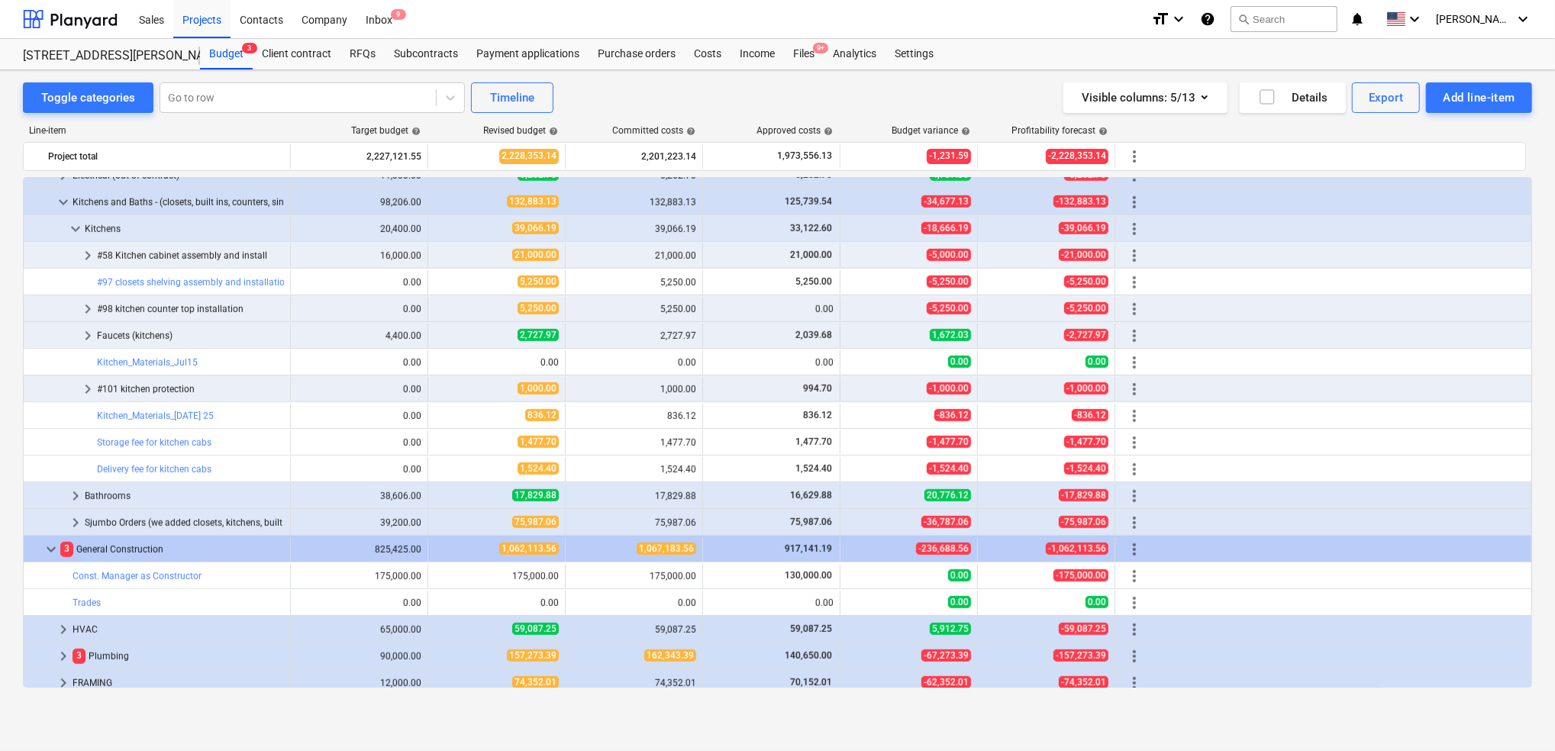
scroll to position [924, 0]
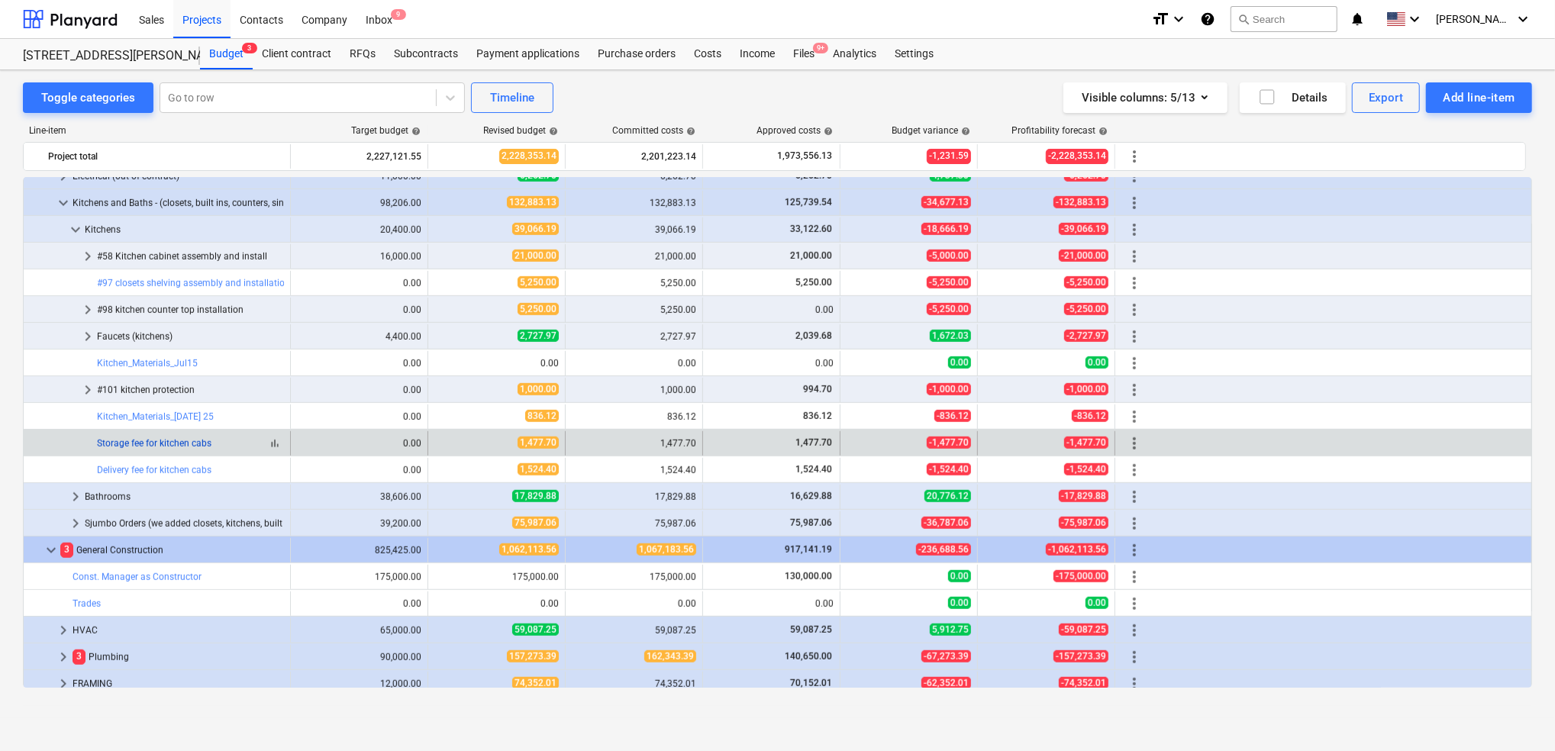
click at [135, 449] on link "Storage fee for kitchen cabs" at bounding box center [154, 443] width 114 height 11
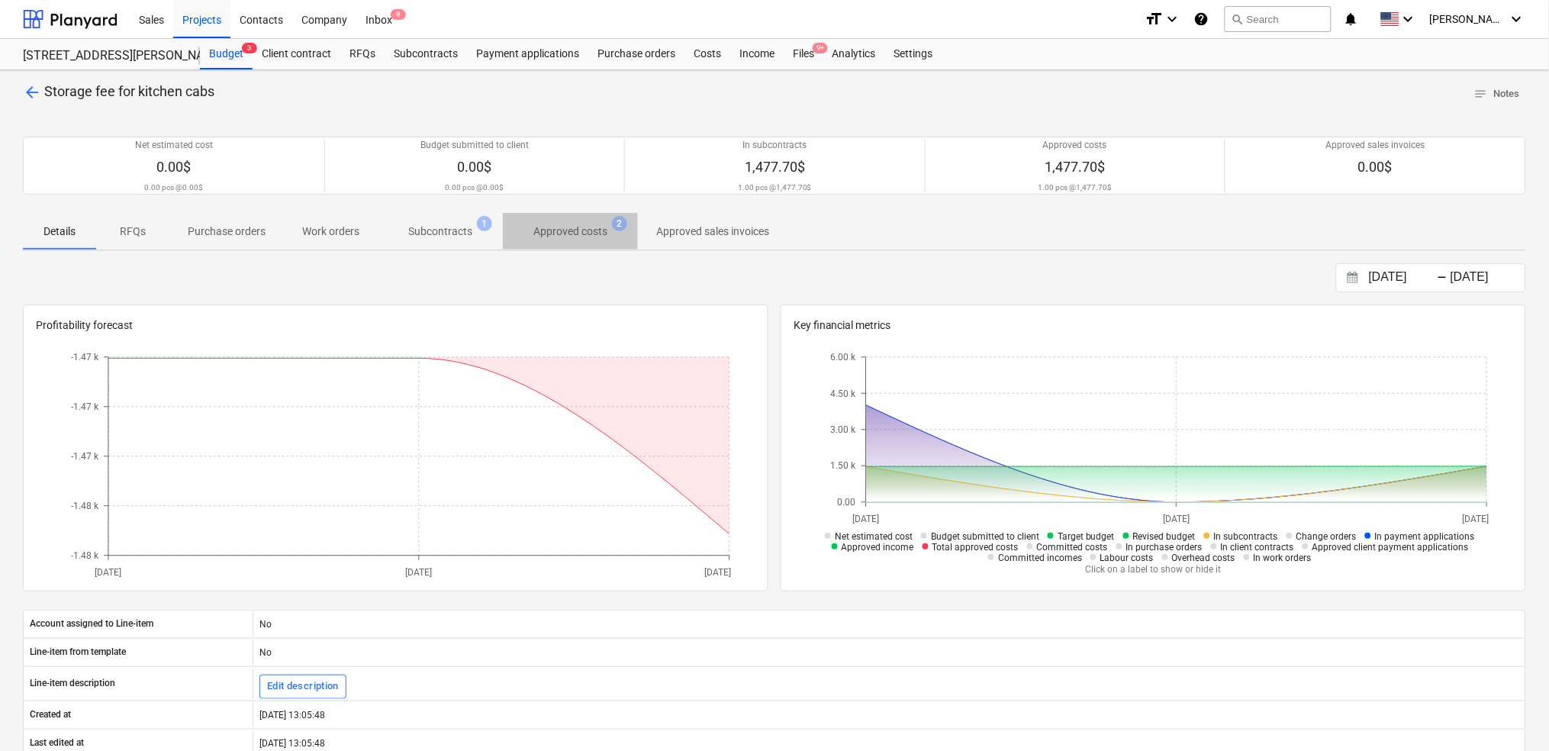
click at [565, 230] on p "Approved costs" at bounding box center [570, 232] width 74 height 16
